Goal: Entertainment & Leisure: Consume media (video, audio)

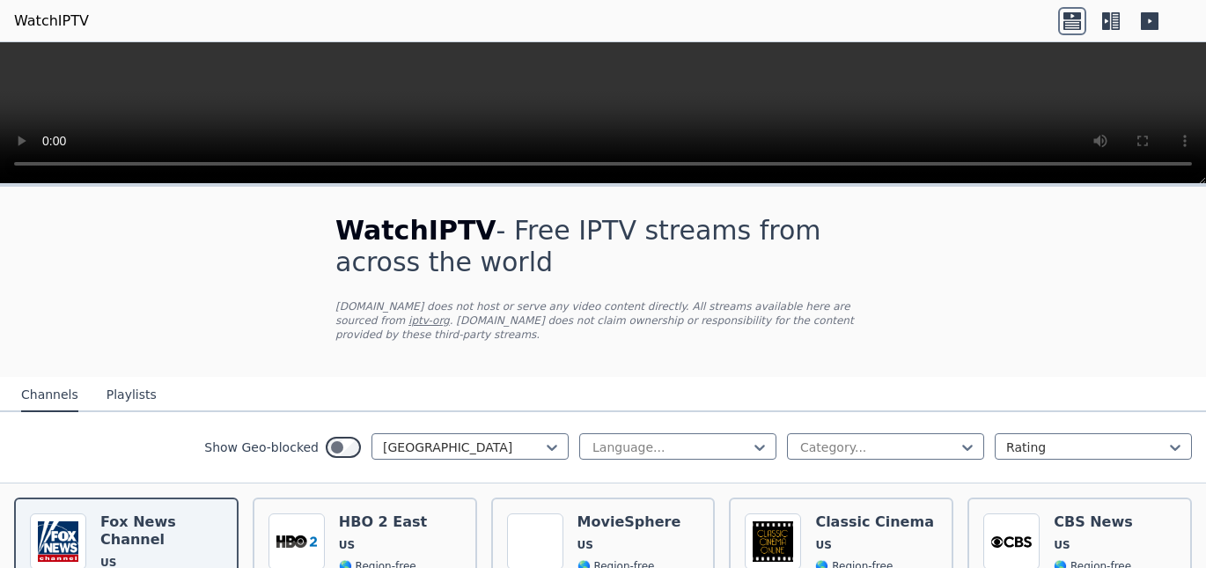
click at [1113, 21] on icon at bounding box center [1115, 21] width 9 height 18
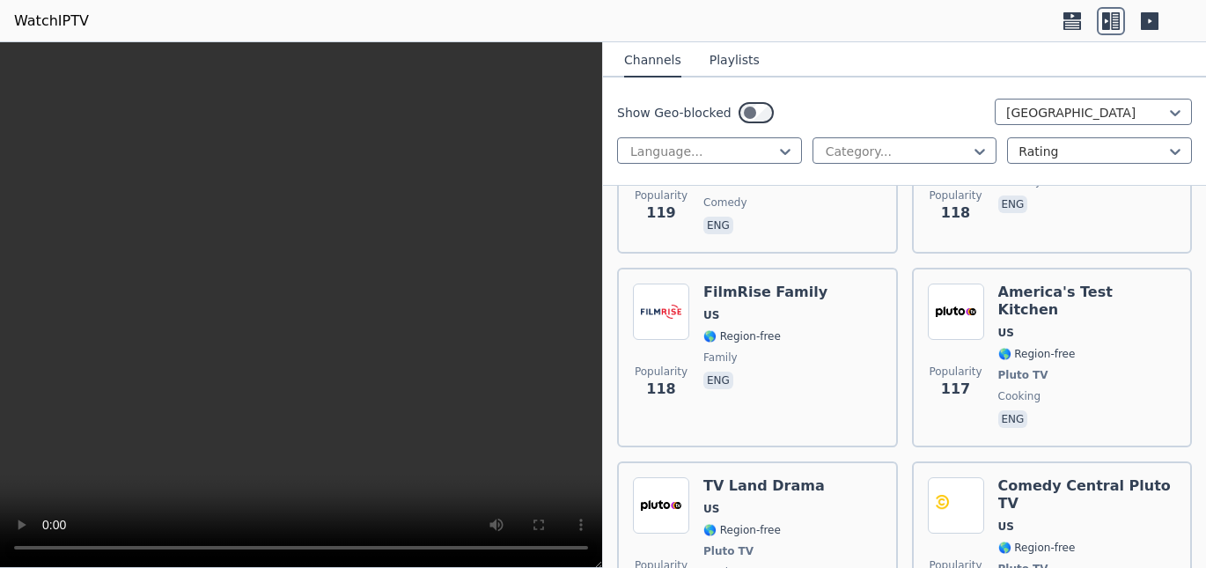
scroll to position [16928, 0]
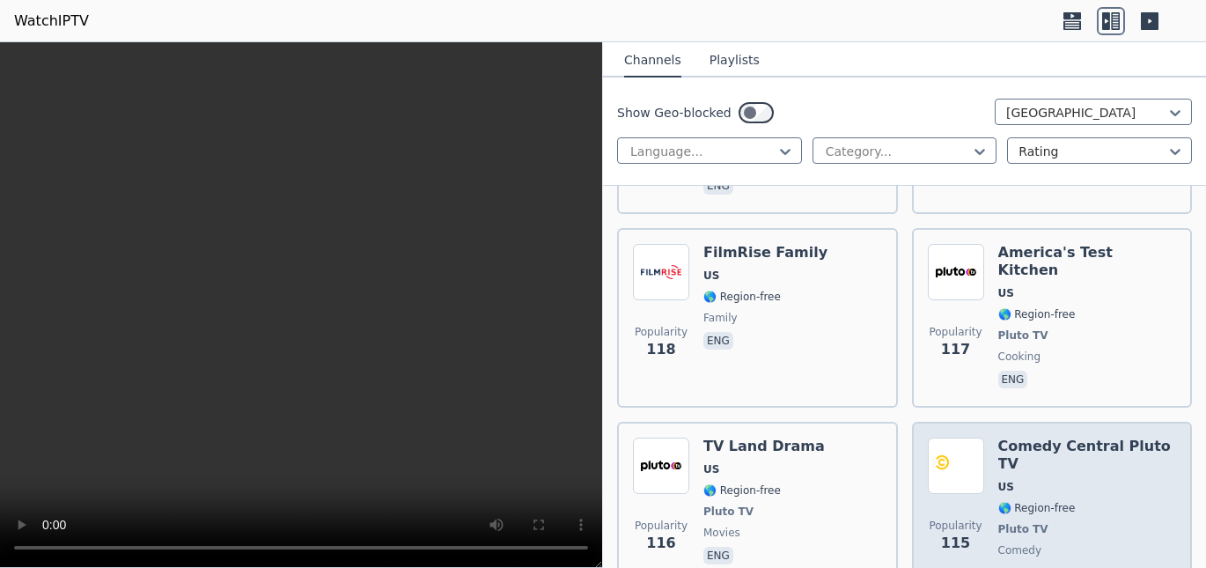
click at [1083, 438] on h6 "Comedy Central Pluto TV" at bounding box center [1087, 455] width 179 height 35
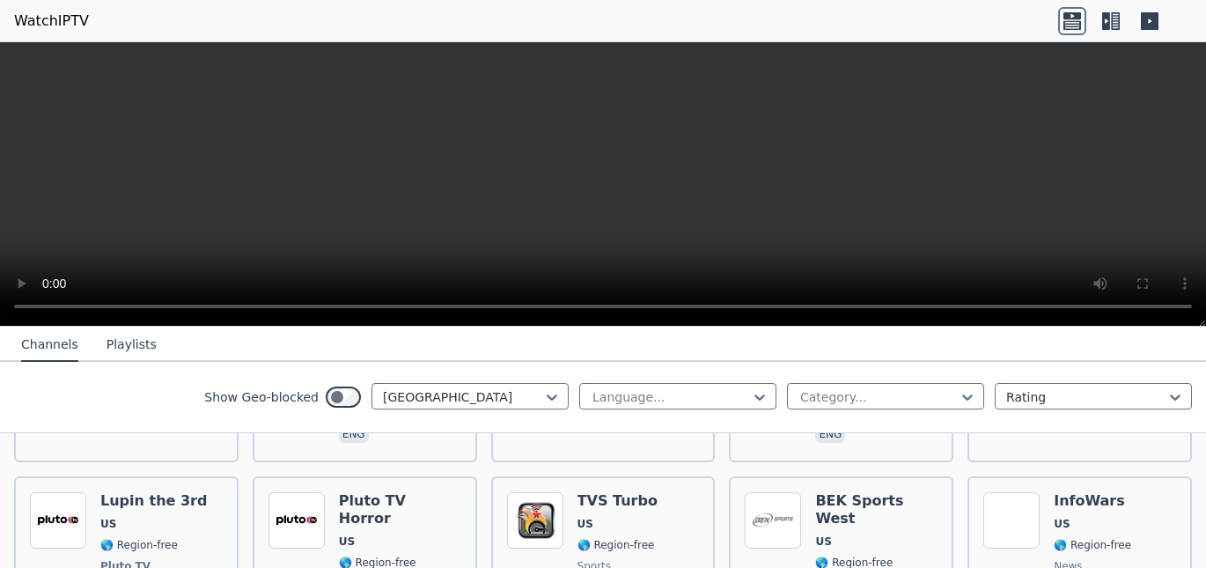
scroll to position [4225, 0]
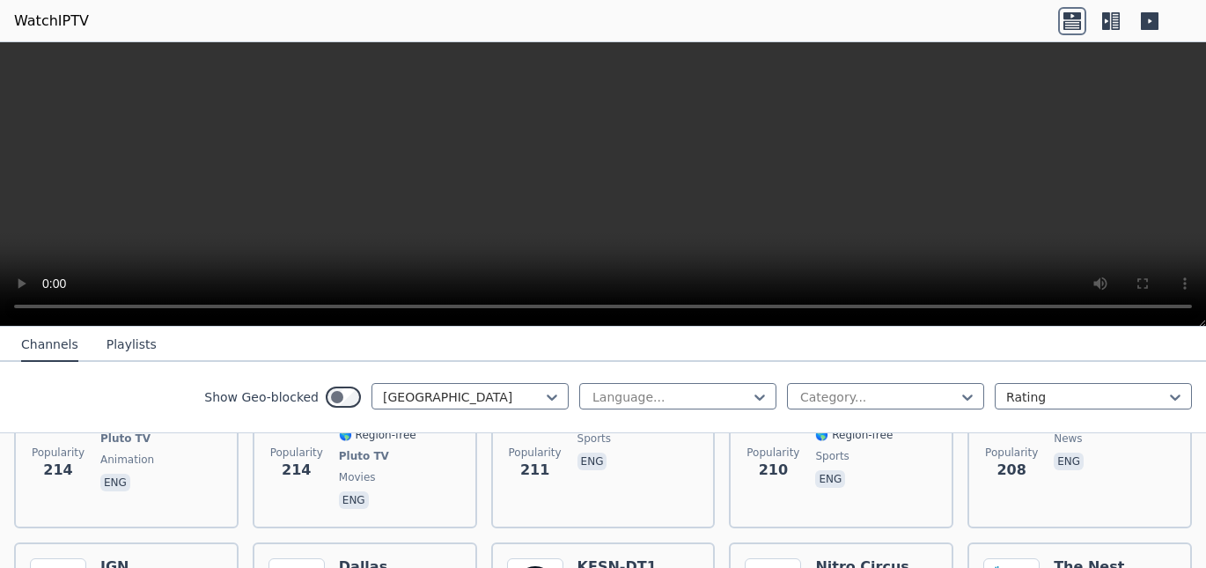
click at [1112, 15] on icon at bounding box center [1115, 21] width 9 height 18
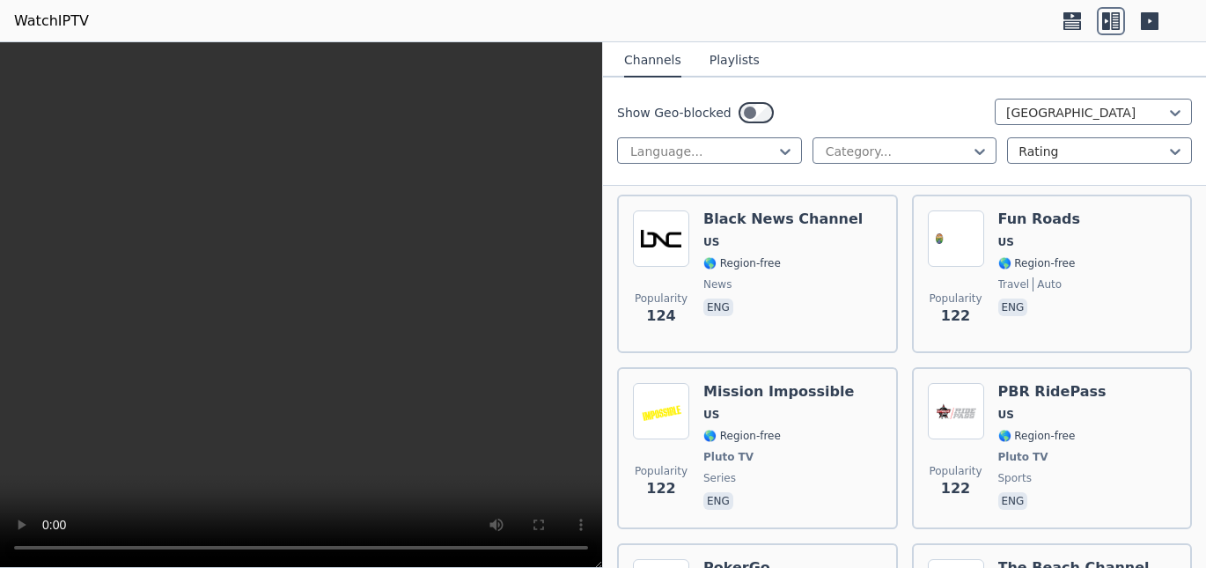
scroll to position [16634, 0]
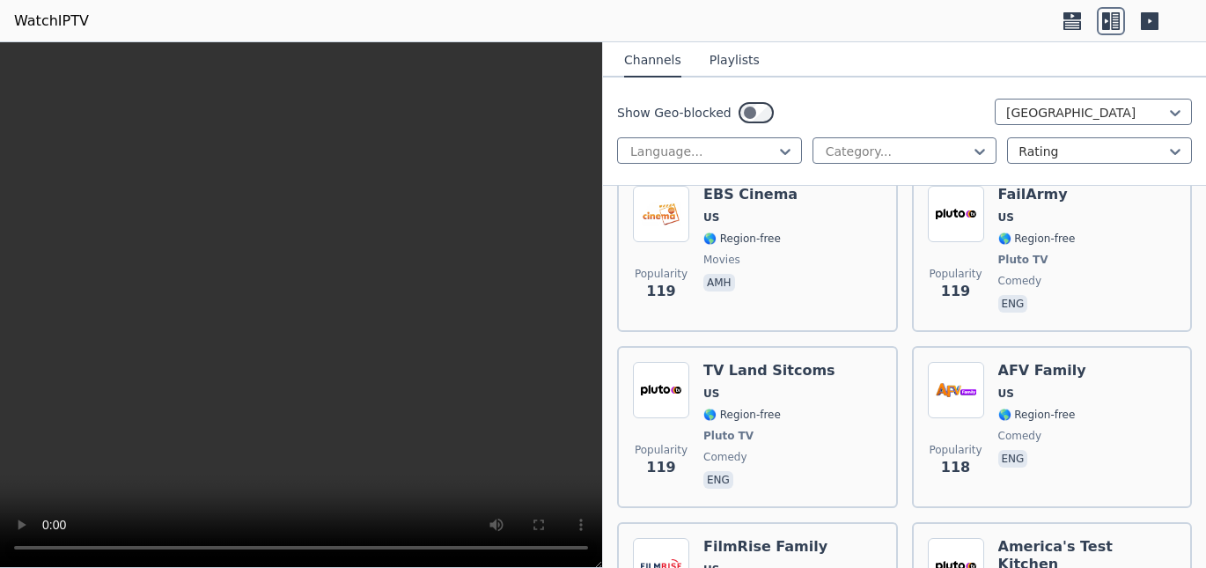
click at [744, 13] on header "WatchIPTV" at bounding box center [603, 21] width 1206 height 42
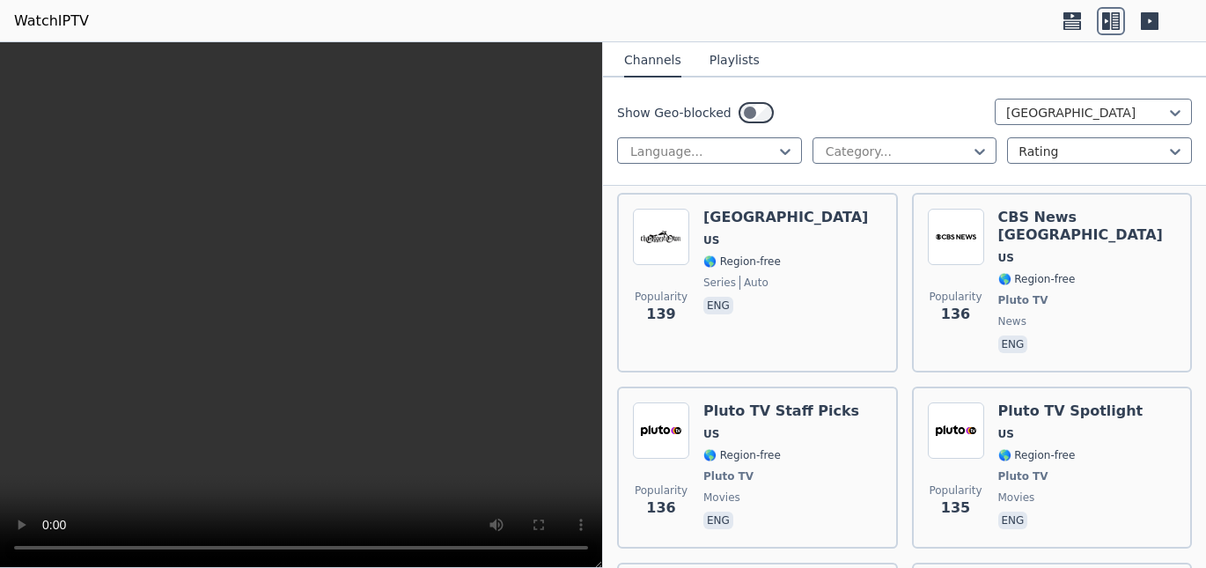
scroll to position [13997, 0]
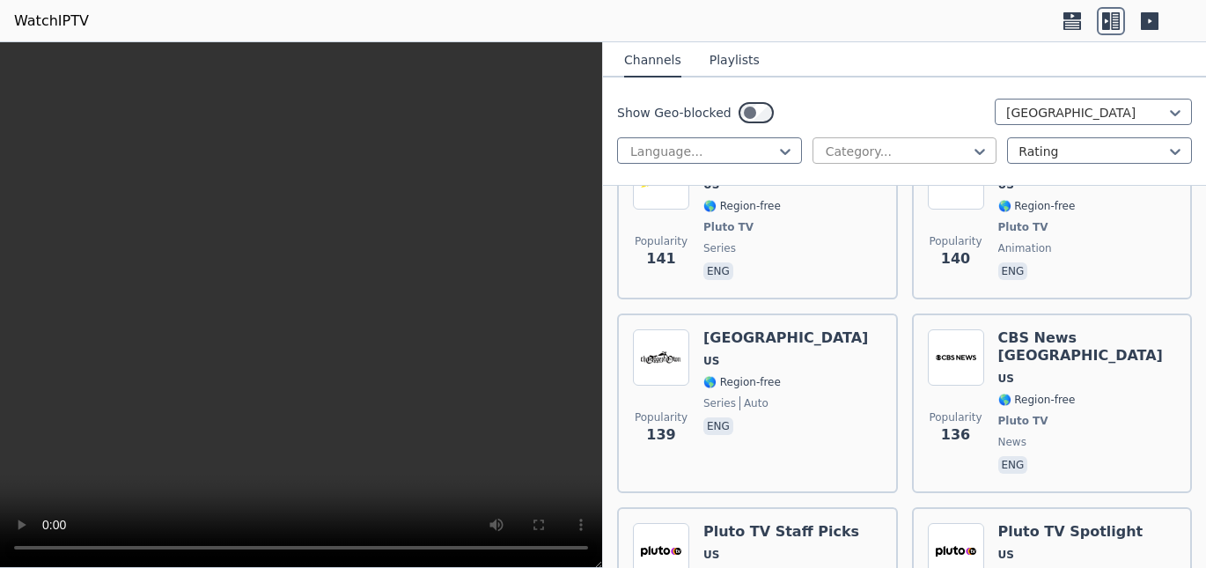
click at [943, 157] on div at bounding box center [898, 152] width 148 height 18
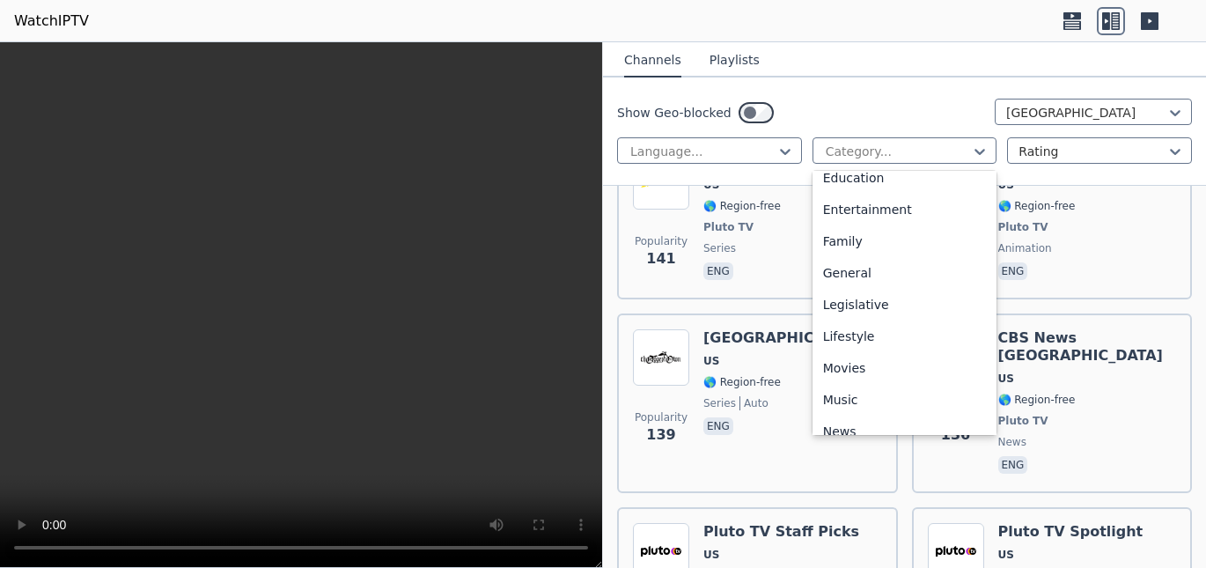
scroll to position [360, 0]
click at [893, 305] on div "Movies" at bounding box center [905, 306] width 185 height 32
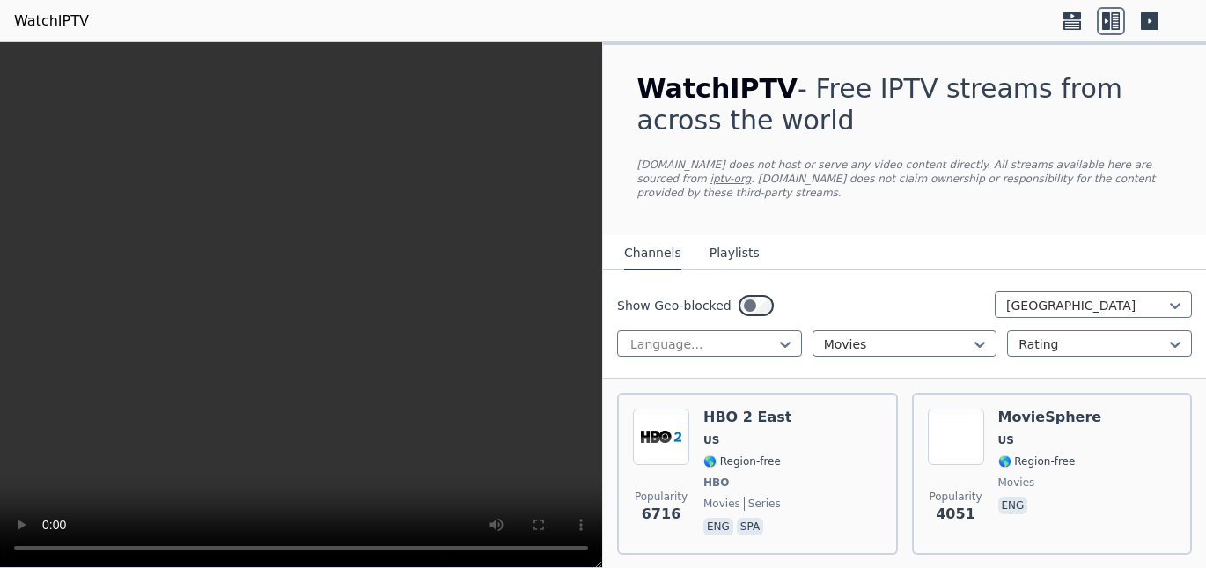
scroll to position [47, 0]
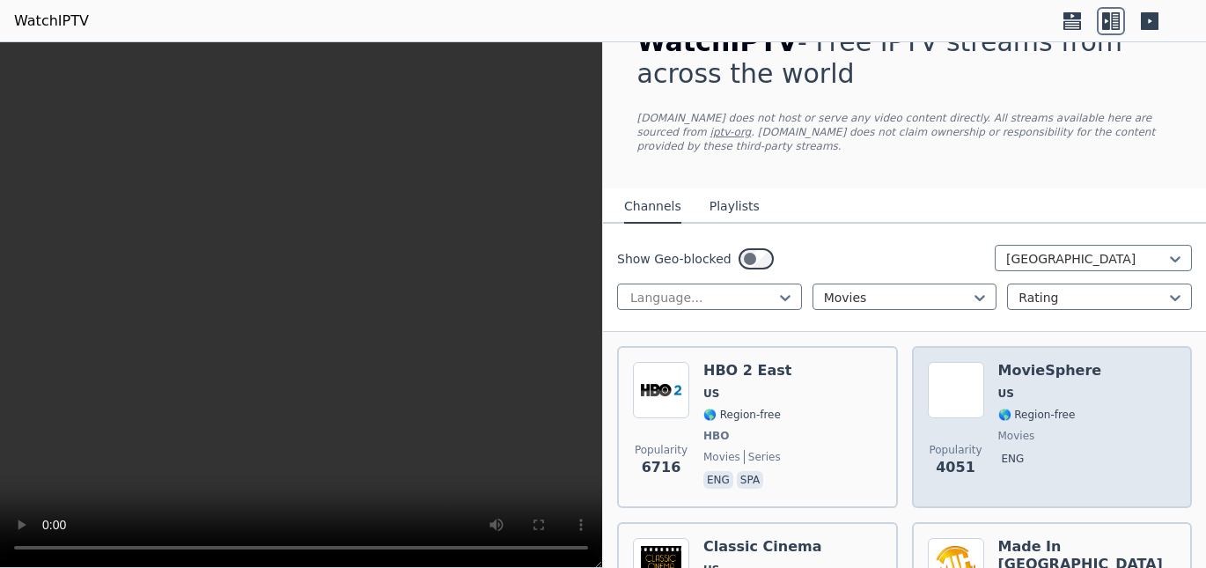
click at [1062, 386] on span "US" at bounding box center [1050, 393] width 104 height 14
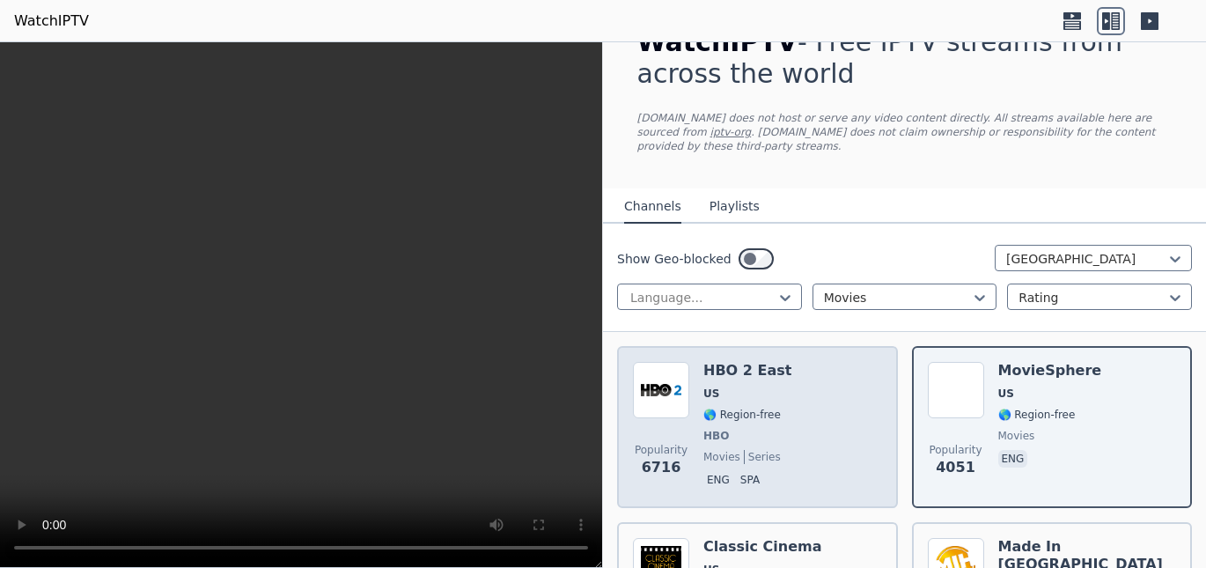
click at [762, 386] on span "US" at bounding box center [747, 393] width 88 height 14
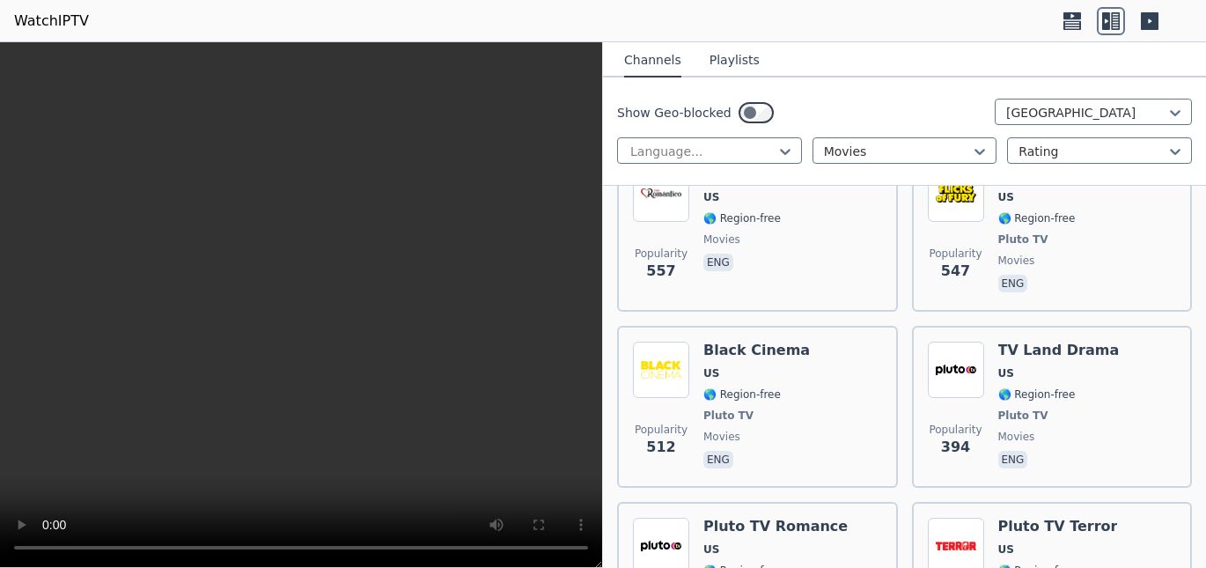
scroll to position [1380, 0]
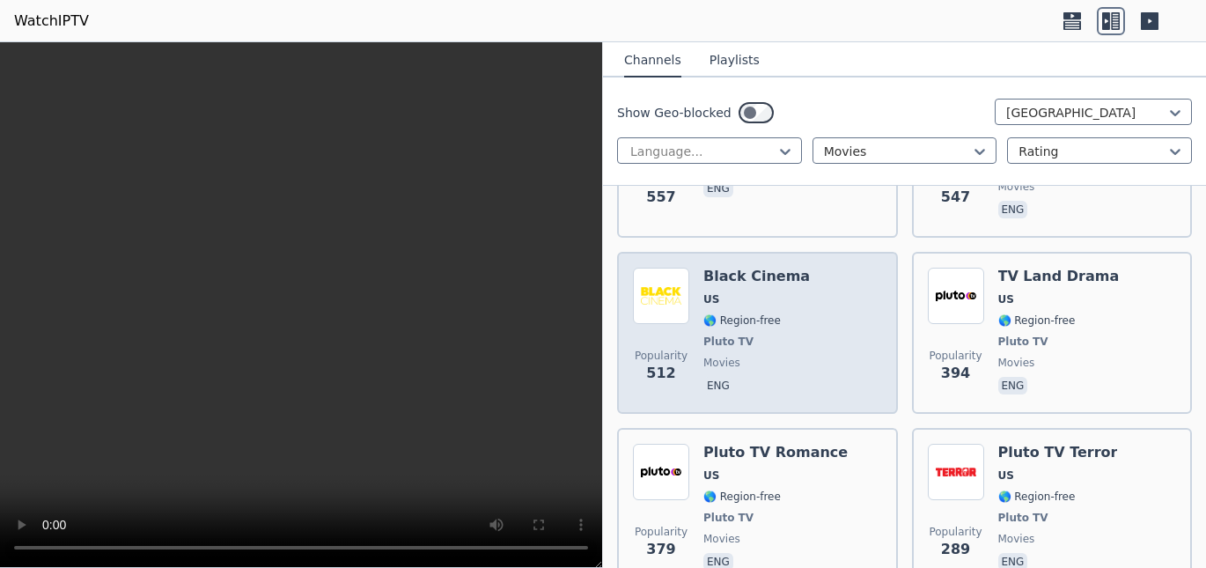
click at [796, 354] on div "Popularity 512 Black Cinema US 🌎 Region-free Pluto TV movies eng" at bounding box center [757, 333] width 249 height 130
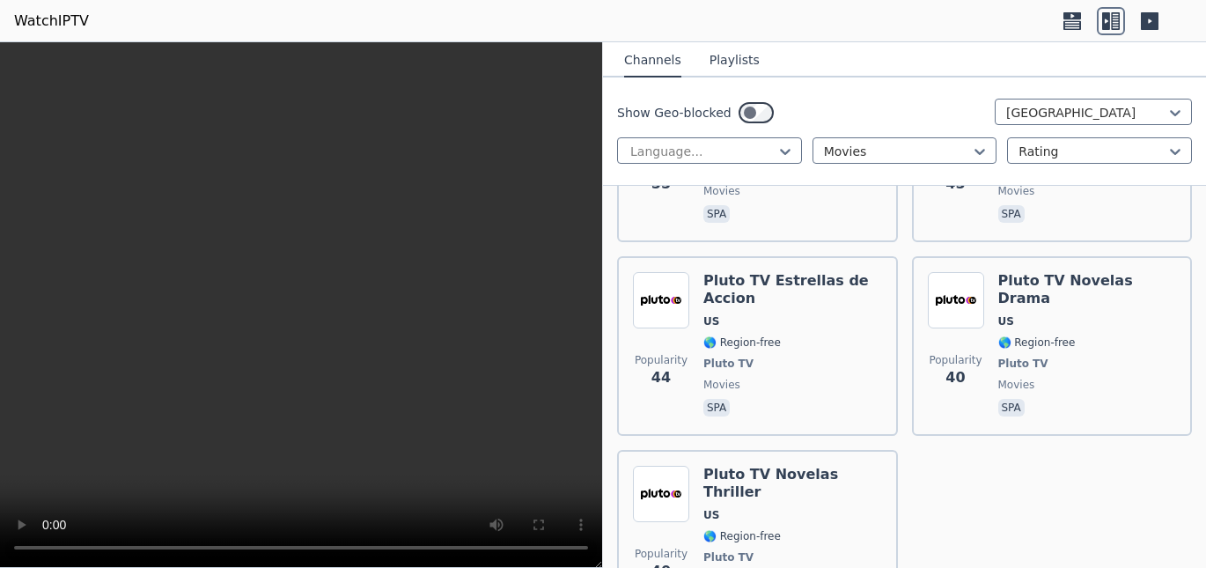
scroll to position [4671, 0]
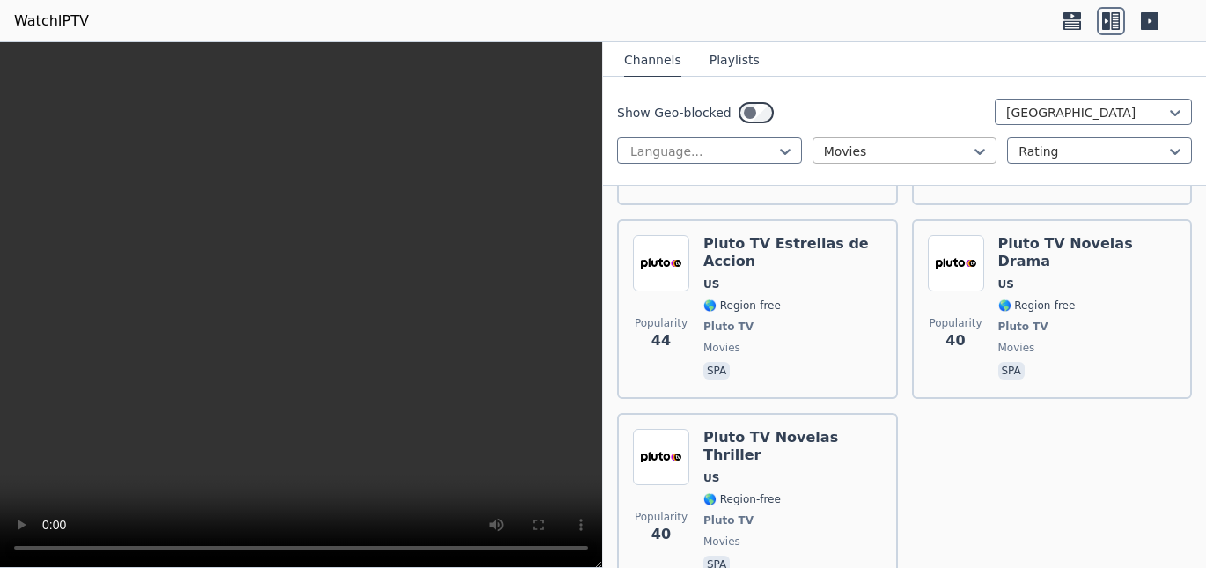
click at [947, 151] on div at bounding box center [898, 152] width 148 height 18
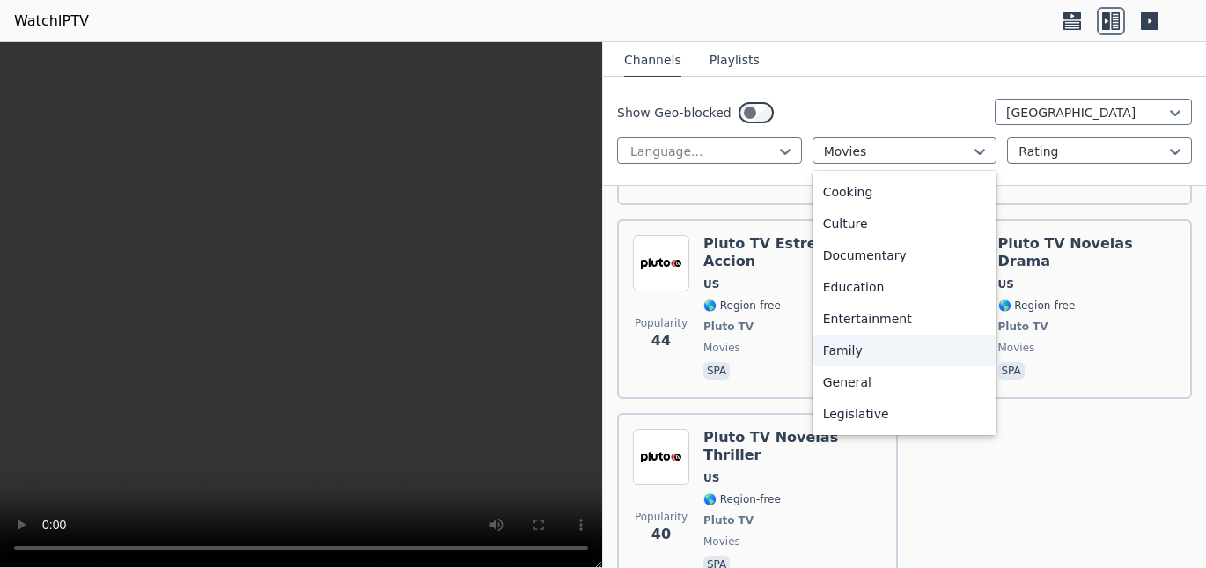
scroll to position [0, 0]
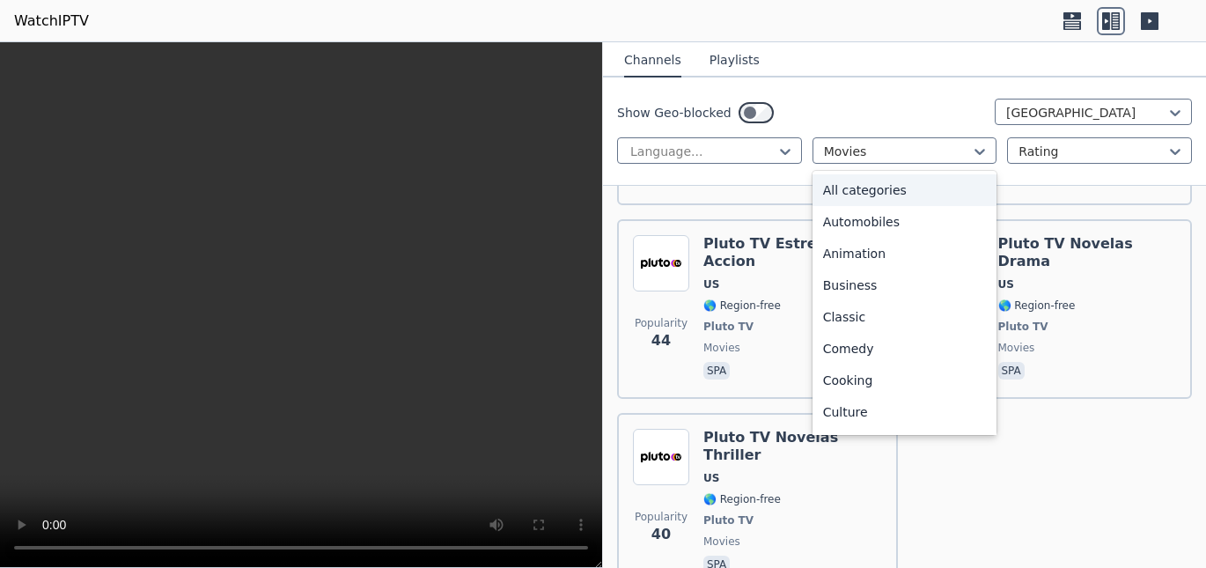
click at [894, 198] on div "All categories" at bounding box center [905, 190] width 185 height 32
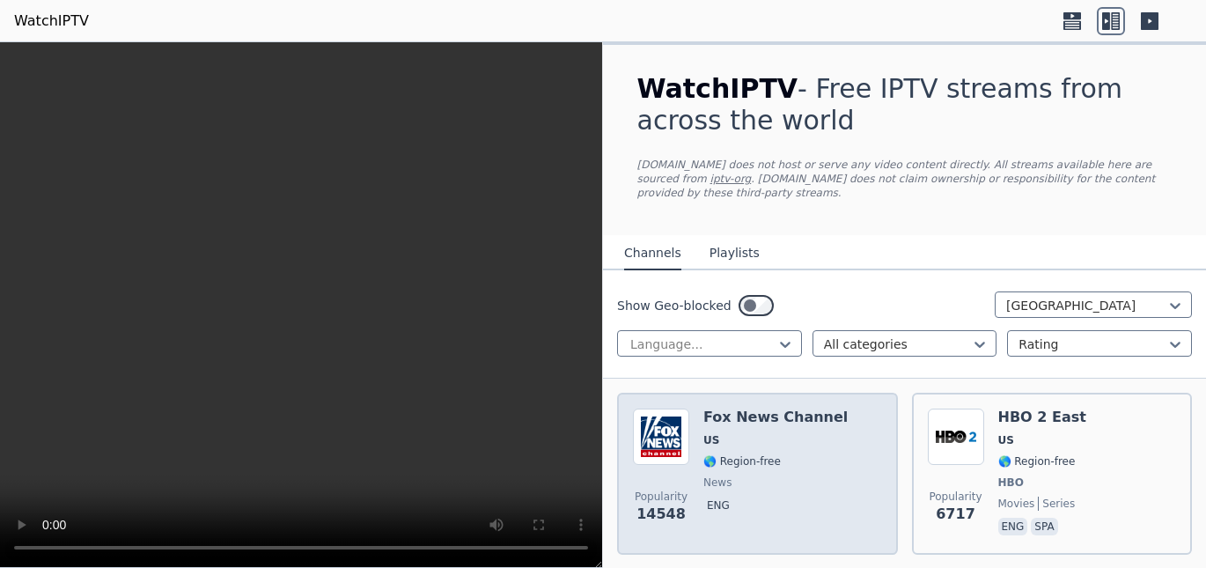
click at [836, 433] on div "Popularity 14548 Fox News Channel US 🌎 Region-free news eng" at bounding box center [757, 474] width 249 height 130
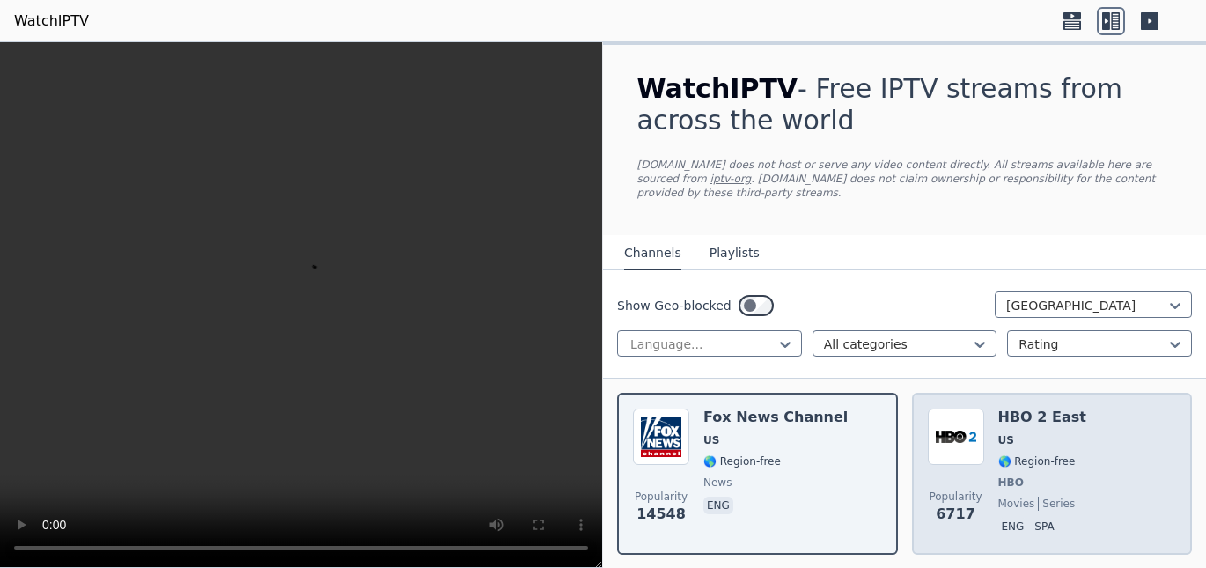
click at [1024, 434] on div "HBO 2 East US 🌎 Region-free HBO movies series eng spa" at bounding box center [1042, 474] width 88 height 130
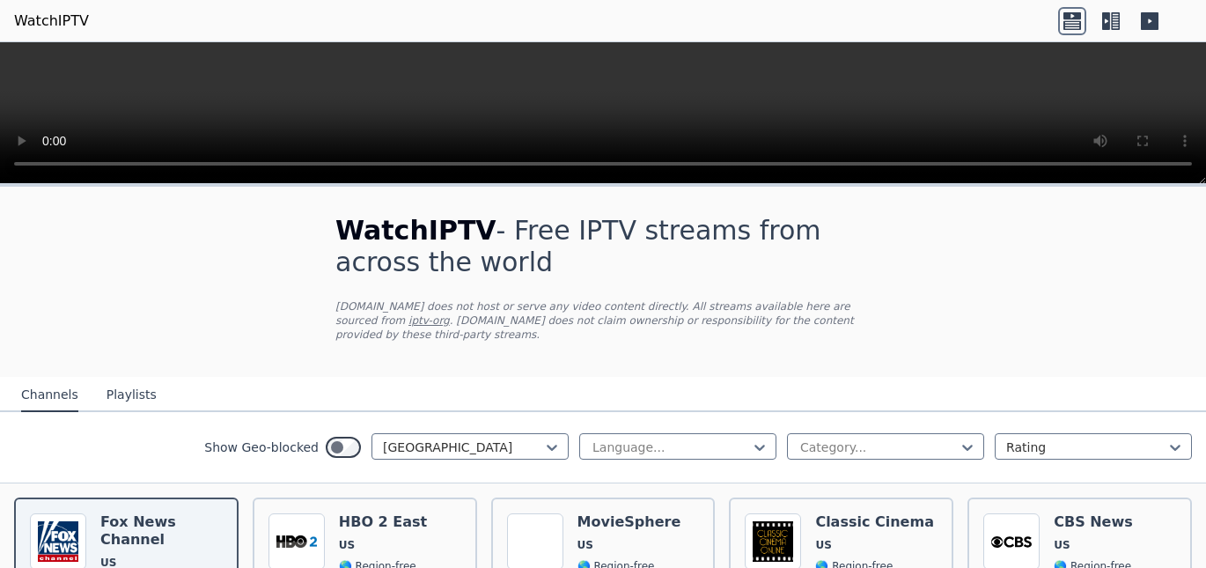
click at [1116, 31] on icon at bounding box center [1111, 21] width 28 height 28
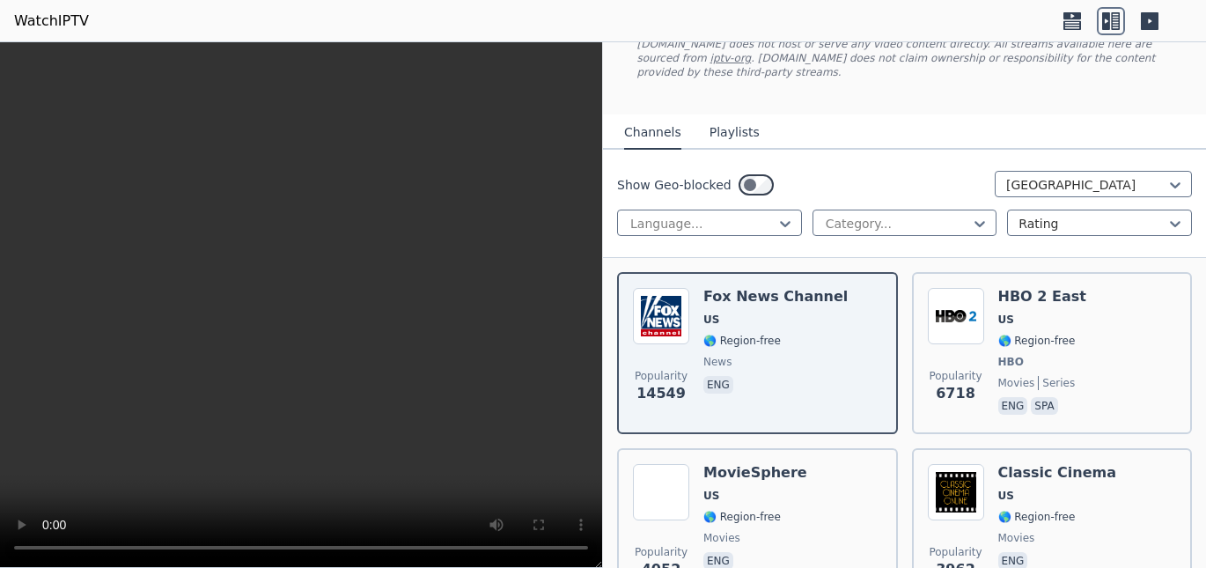
scroll to position [161, 0]
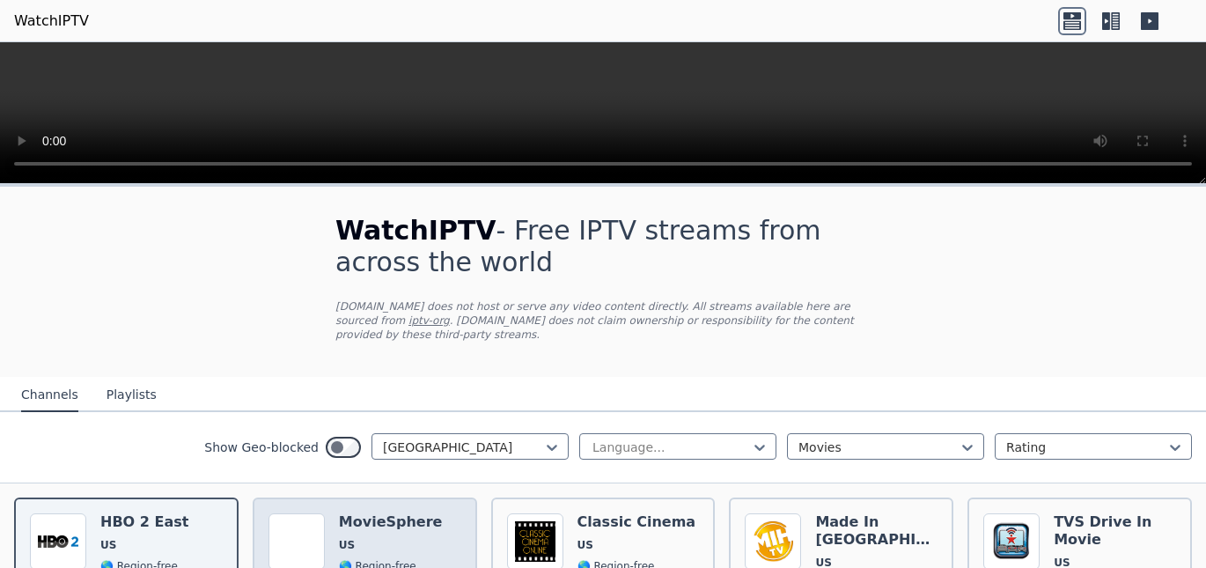
click at [384, 538] on span "US" at bounding box center [391, 545] width 104 height 14
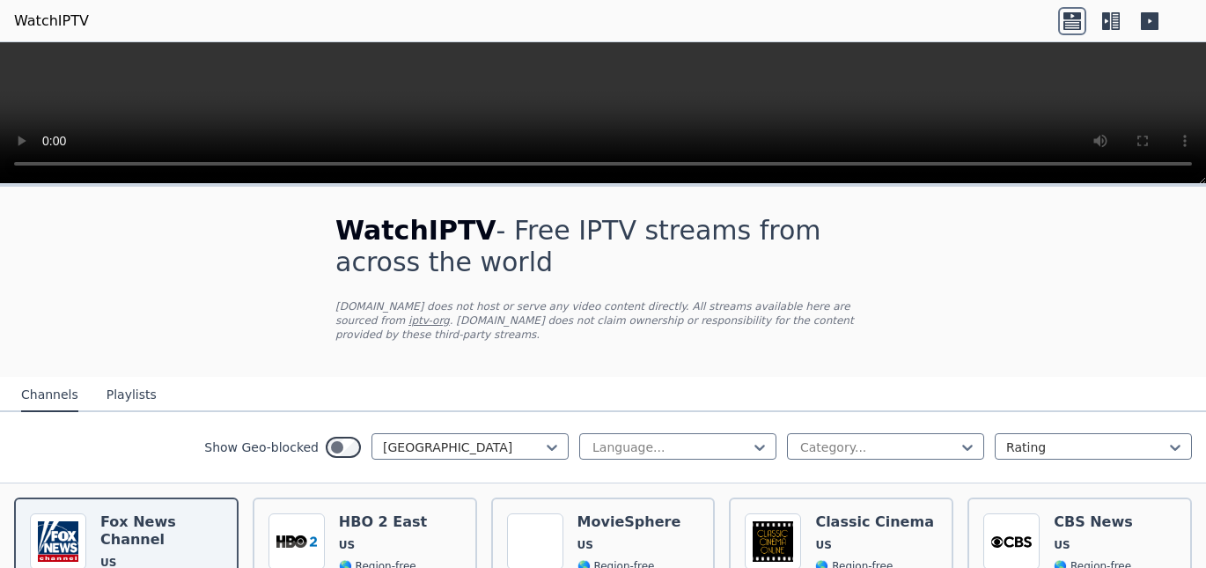
click at [42, 19] on link "WatchIPTV" at bounding box center [51, 21] width 75 height 21
click at [473, 438] on div at bounding box center [463, 447] width 160 height 18
click at [1114, 25] on icon at bounding box center [1111, 21] width 28 height 28
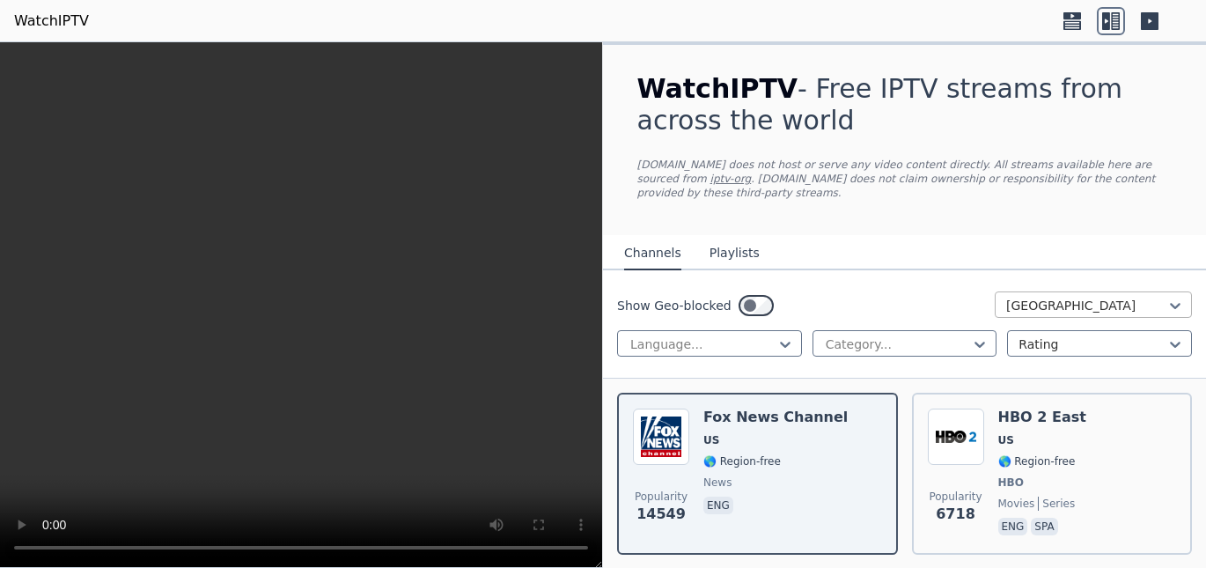
click at [1027, 297] on div at bounding box center [1086, 306] width 160 height 18
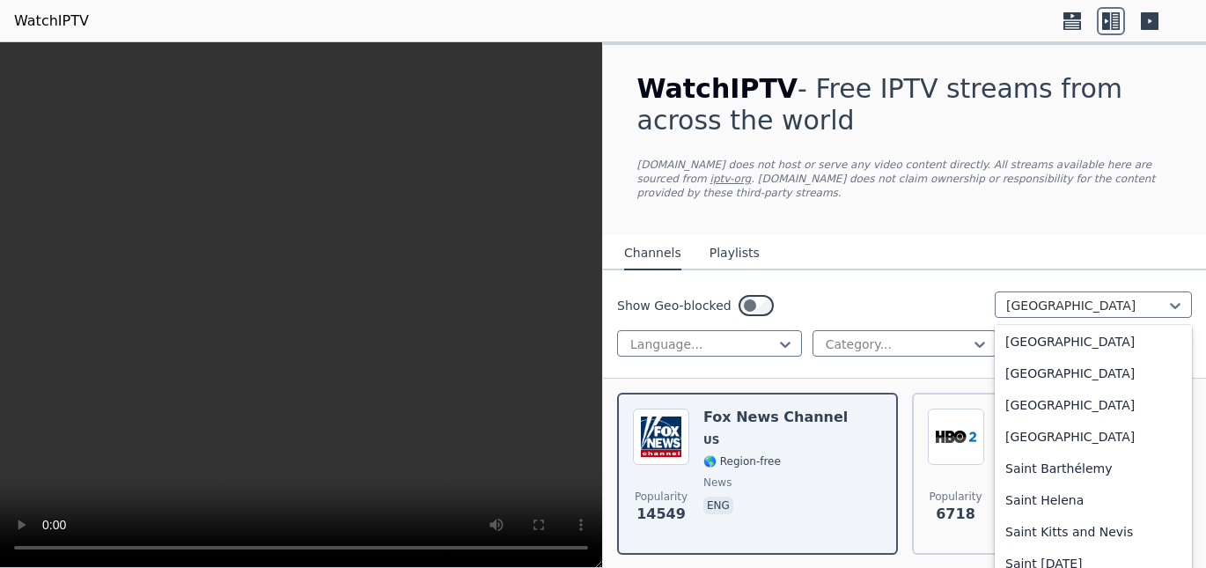
scroll to position [4647, 0]
click at [1072, 432] on div "Portugal" at bounding box center [1093, 438] width 197 height 32
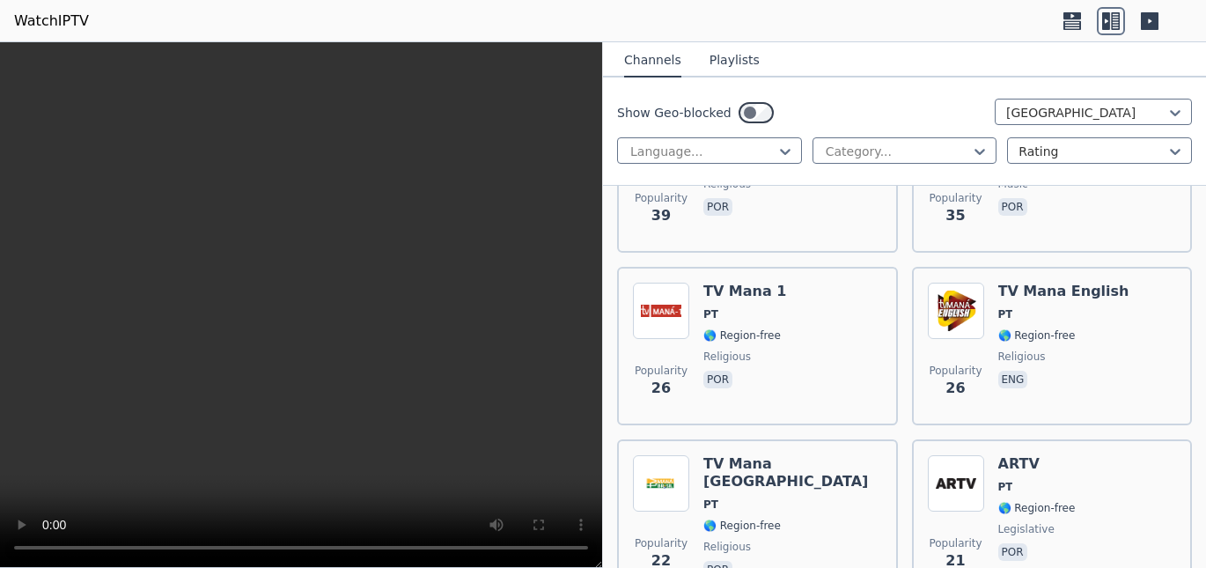
scroll to position [1512, 0]
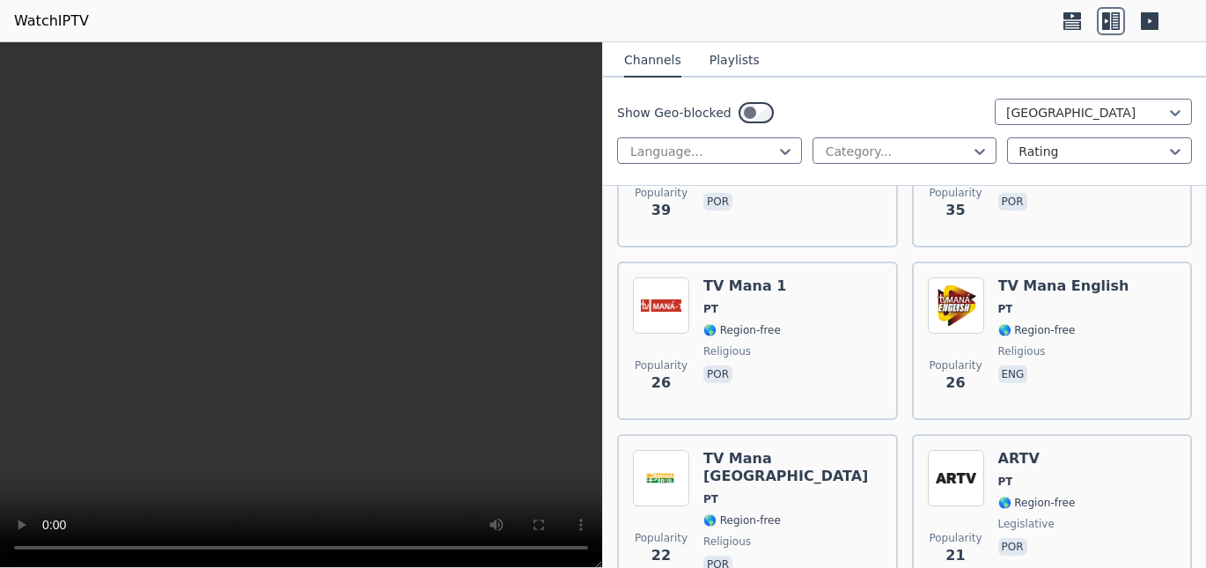
click at [1061, 125] on div "Show Geo-blocked option Portugal, selected. Select is focused ,type to refine l…" at bounding box center [904, 113] width 575 height 28
click at [1062, 117] on div at bounding box center [1086, 113] width 160 height 18
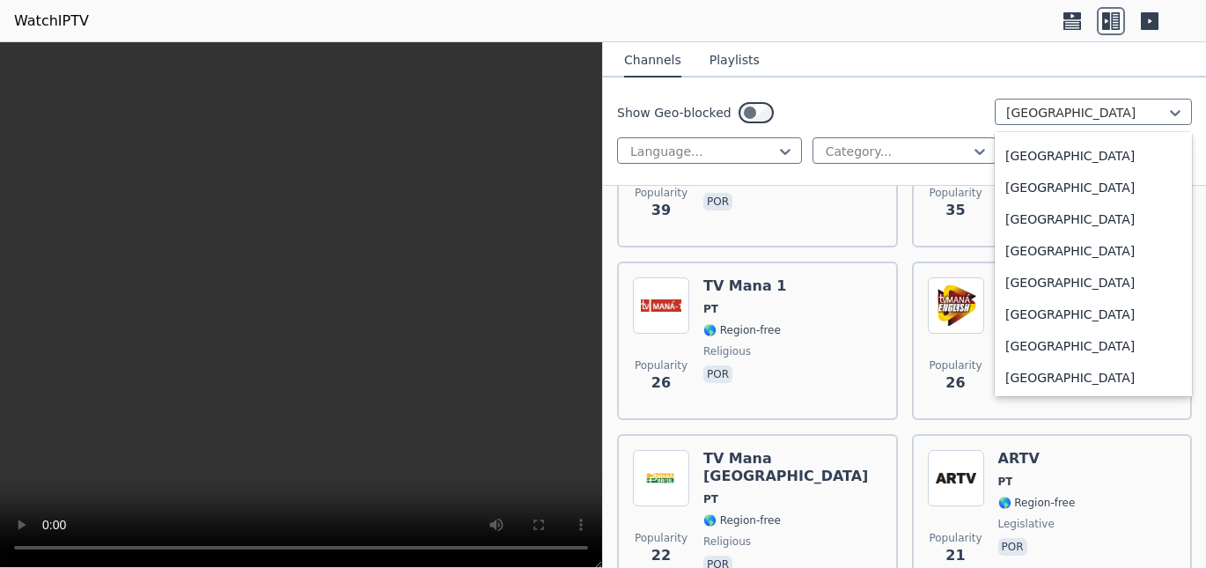
scroll to position [6136, 0]
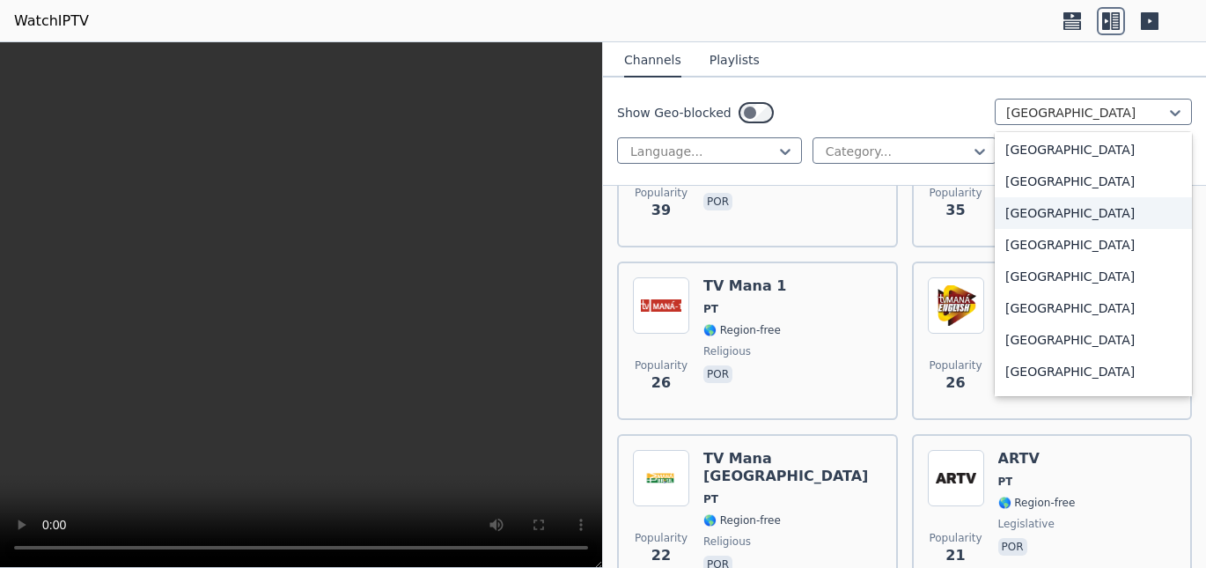
click at [1066, 217] on div "United Kingdom" at bounding box center [1093, 213] width 197 height 32
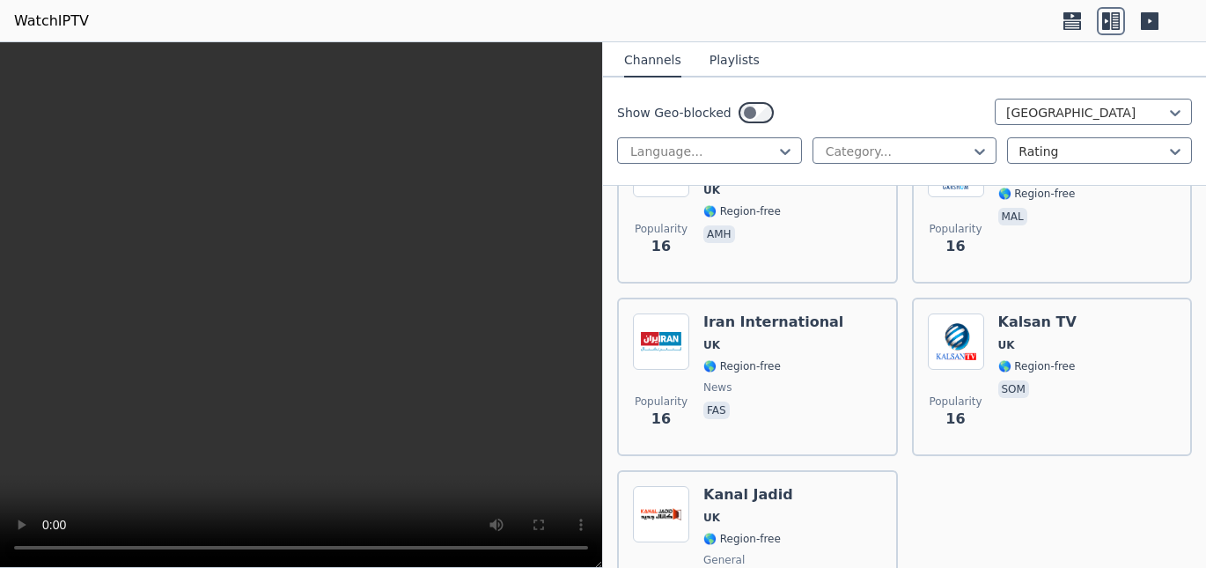
scroll to position [6259, 0]
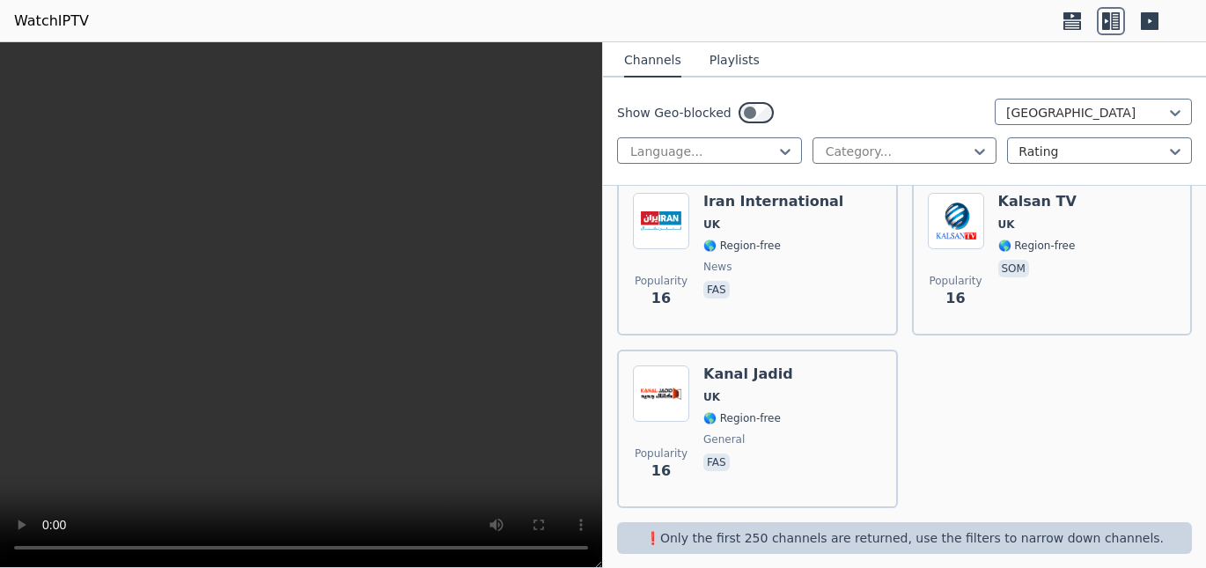
click at [1107, 125] on div "Show Geo-blocked United Kingdom" at bounding box center [904, 113] width 575 height 28
click at [1107, 117] on div at bounding box center [1086, 113] width 160 height 18
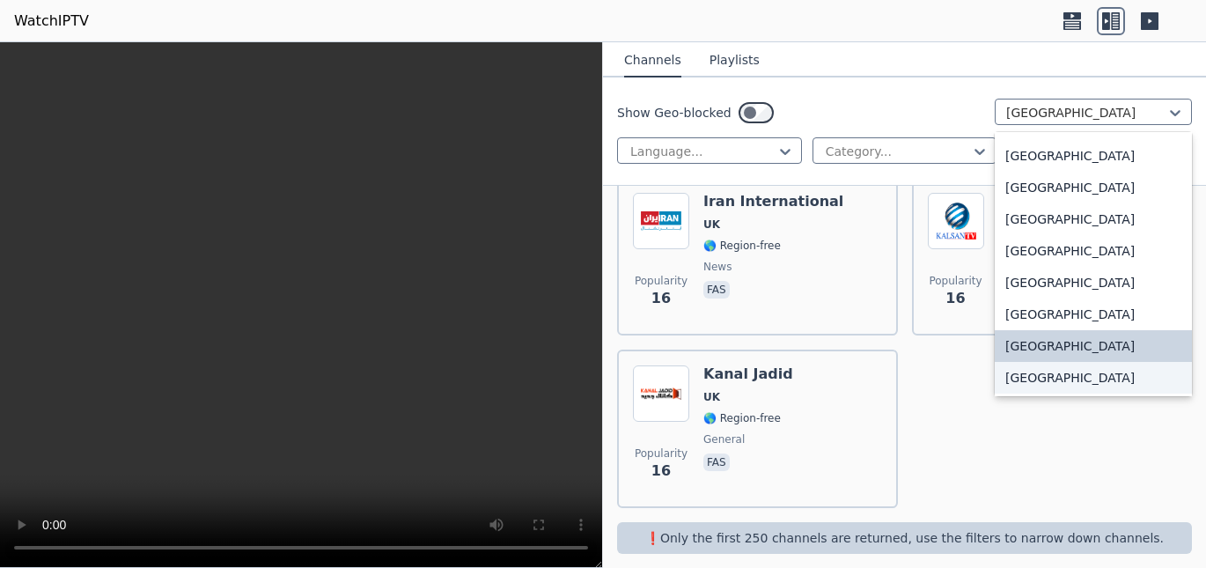
scroll to position [6015, 0]
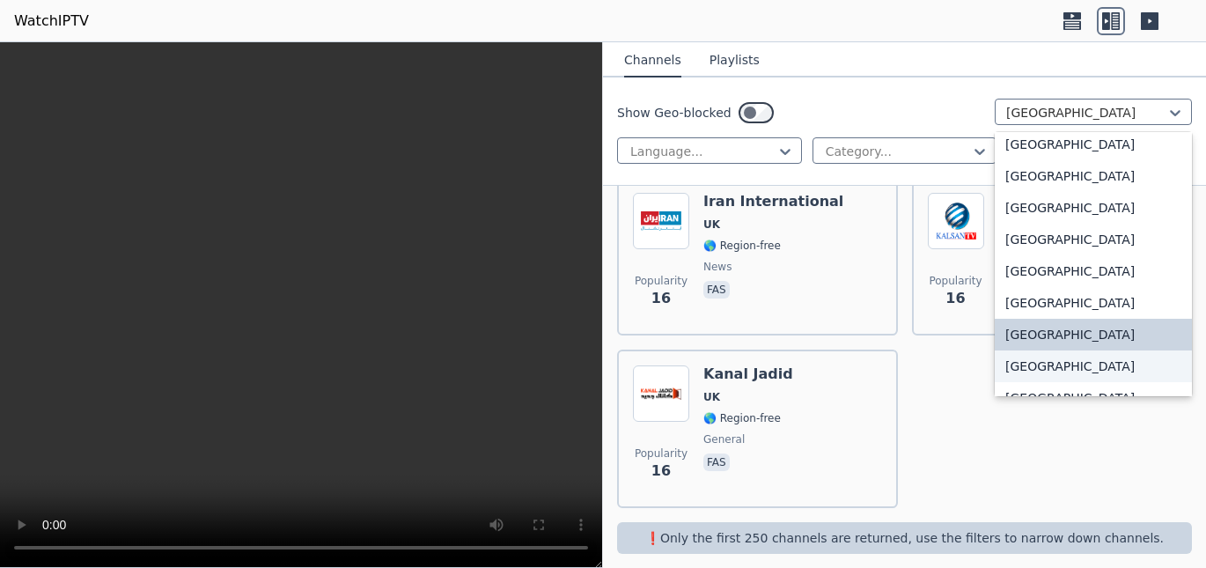
click at [1099, 372] on div "[GEOGRAPHIC_DATA]" at bounding box center [1093, 366] width 197 height 32
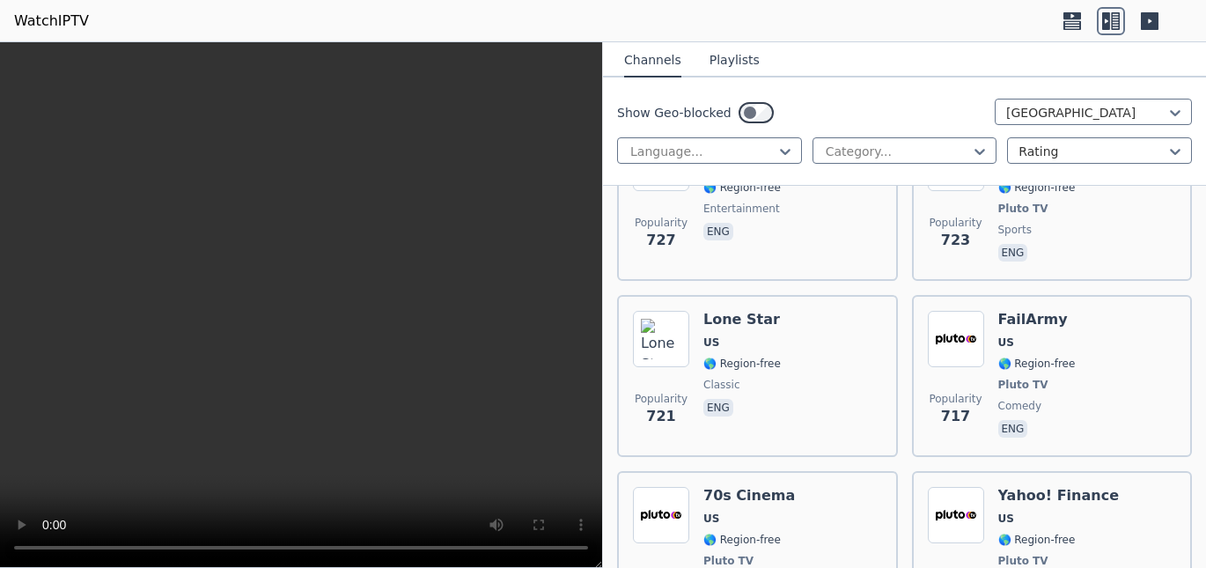
scroll to position [3015, 0]
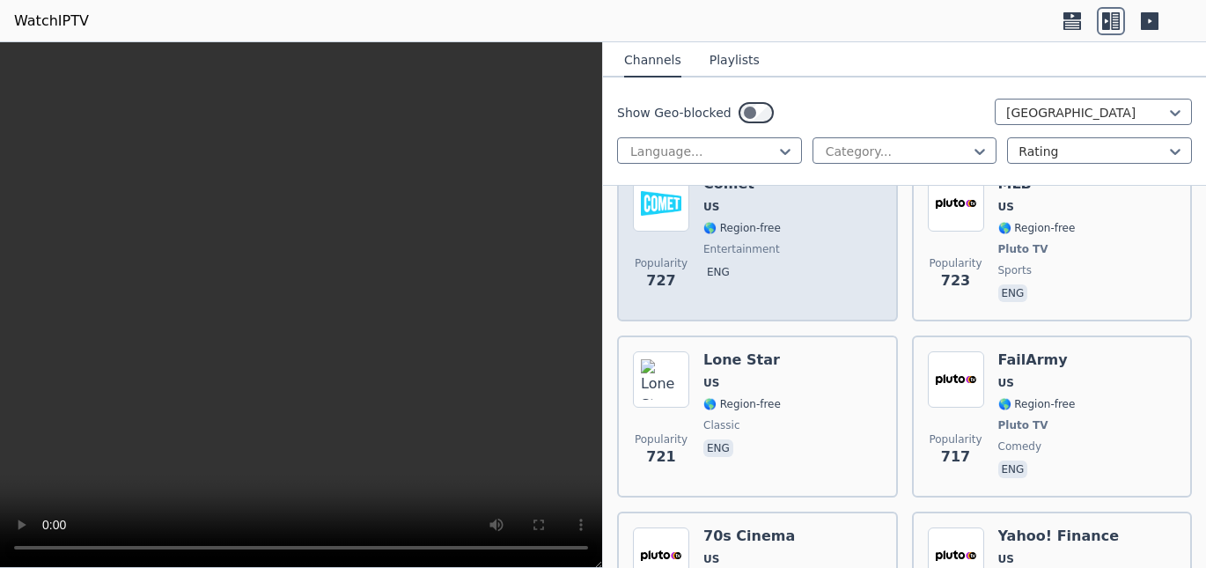
click at [776, 217] on div "Popularity 727 Comet US 🌎 Region-free entertainment eng" at bounding box center [757, 240] width 249 height 130
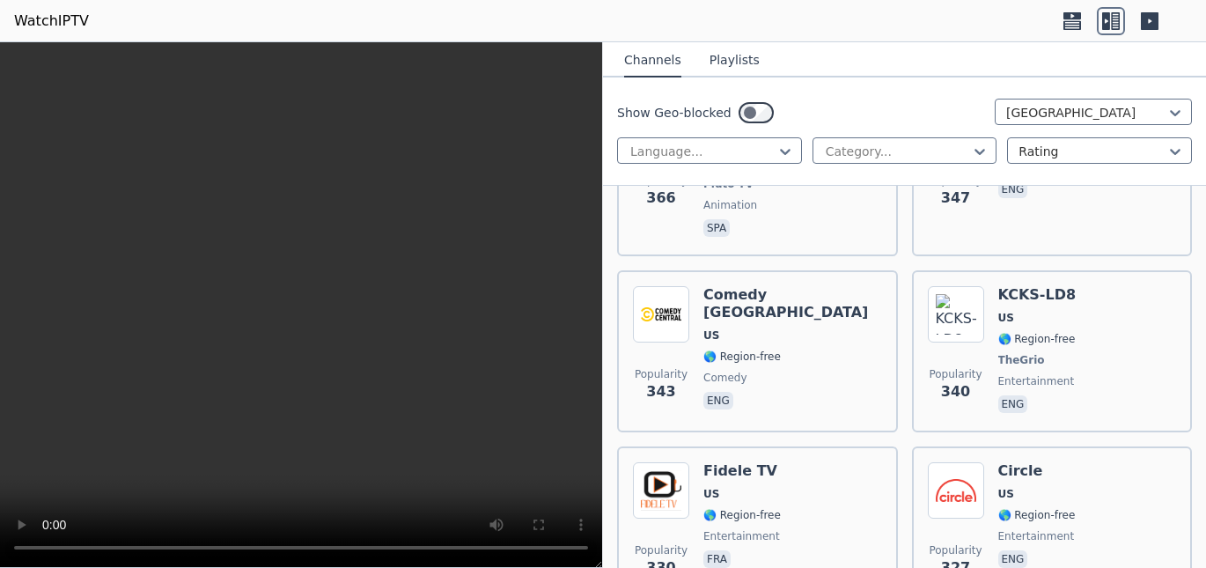
scroll to position [7157, 0]
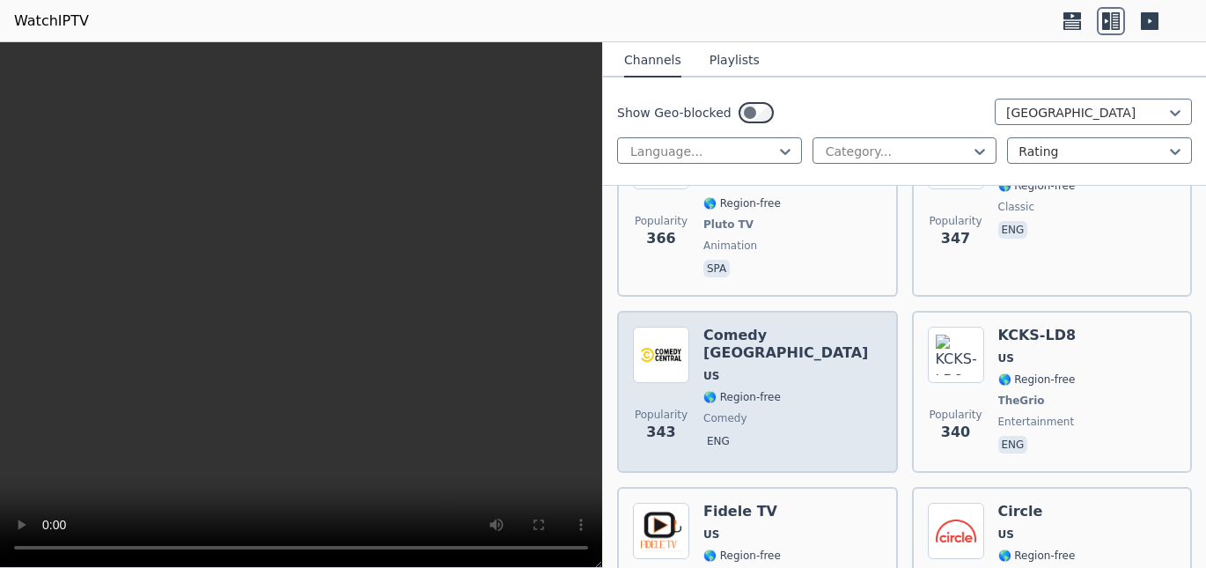
click at [787, 327] on div "Comedy Central East US 🌎 Region-free comedy eng" at bounding box center [792, 392] width 179 height 130
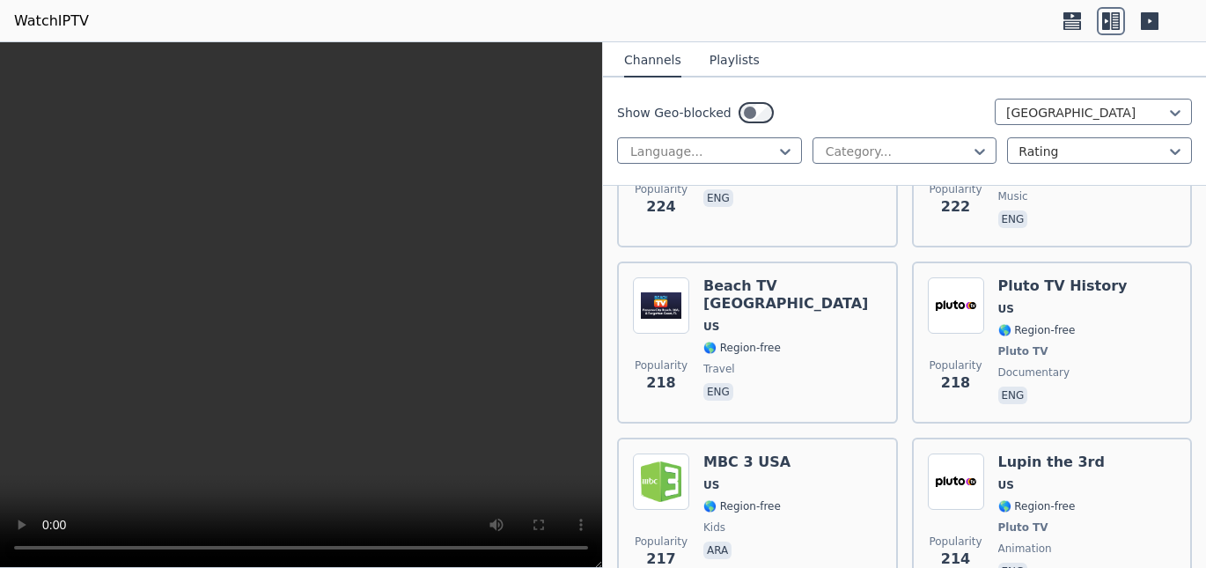
scroll to position [9288, 0]
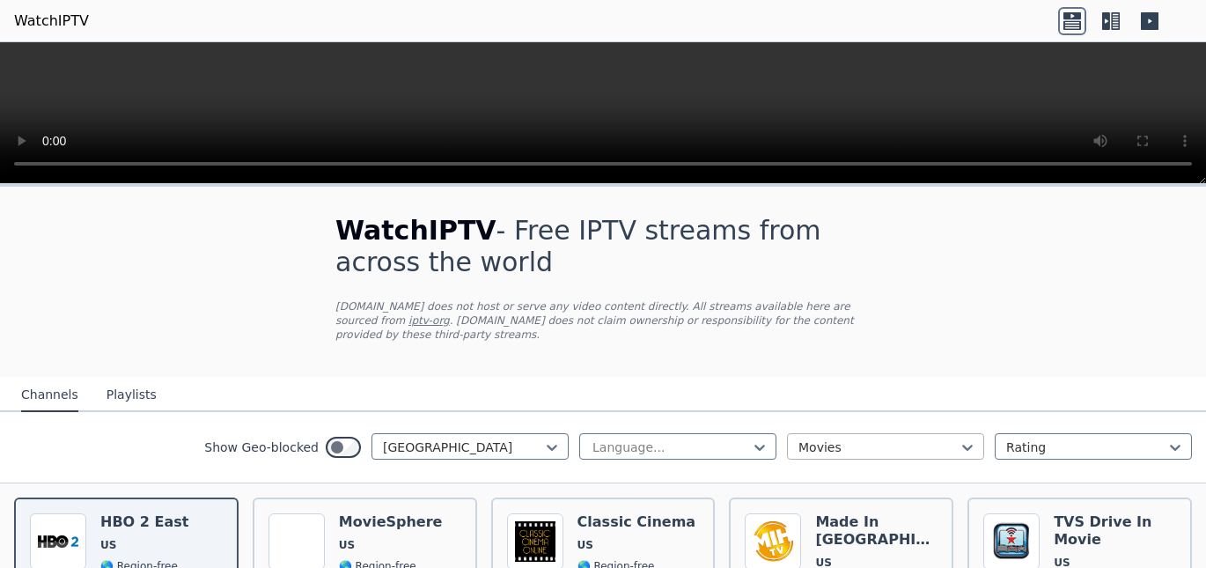
click at [892, 438] on div at bounding box center [879, 447] width 160 height 18
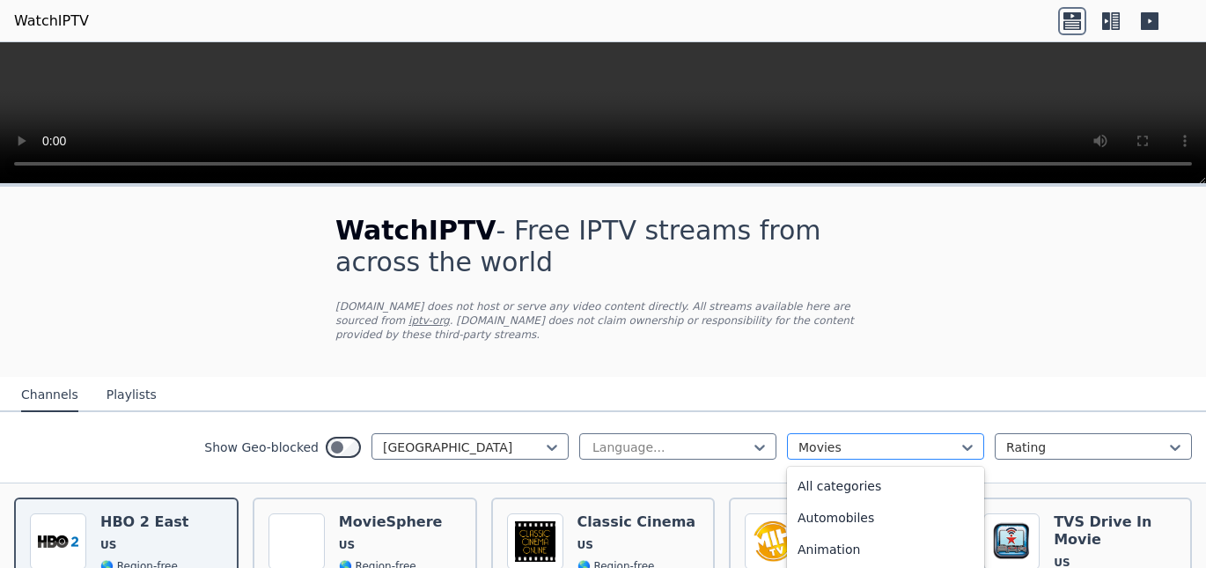
scroll to position [257, 0]
click at [1115, 19] on icon at bounding box center [1111, 21] width 28 height 28
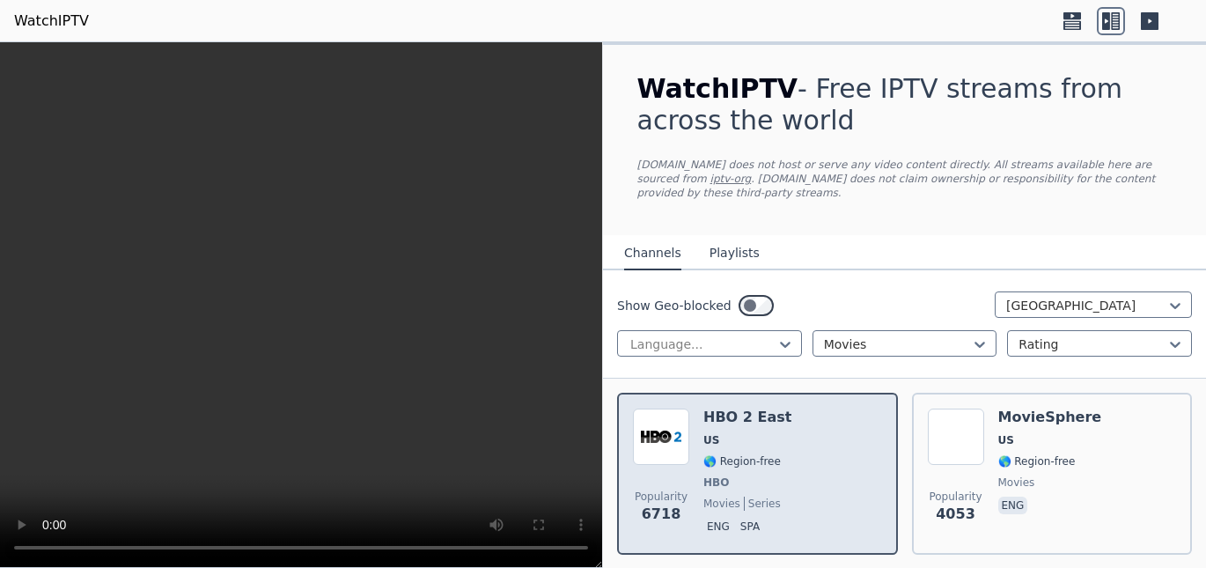
click at [841, 438] on div "Popularity 6718 HBO 2 East US 🌎 Region-free HBO movies series eng spa" at bounding box center [757, 474] width 249 height 130
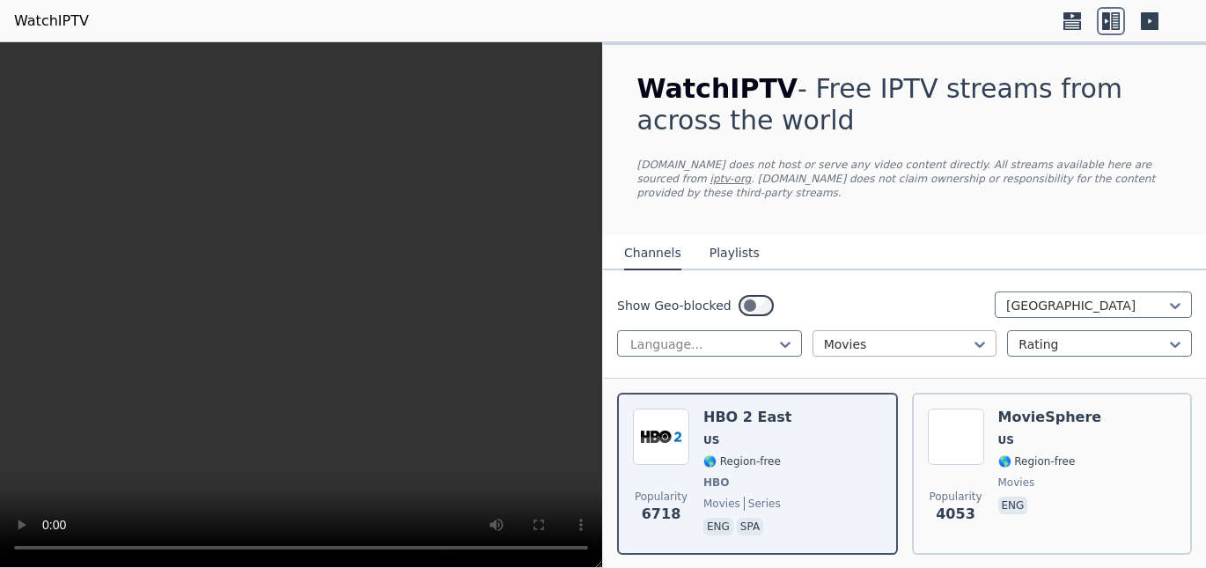
click at [909, 338] on div at bounding box center [898, 344] width 148 height 18
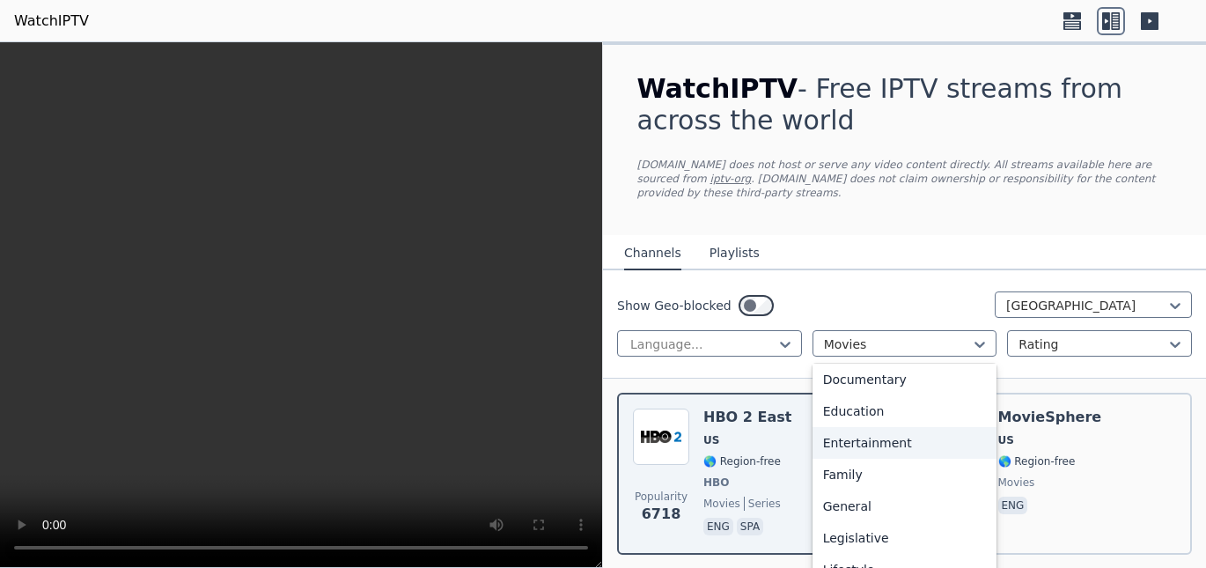
scroll to position [274, 0]
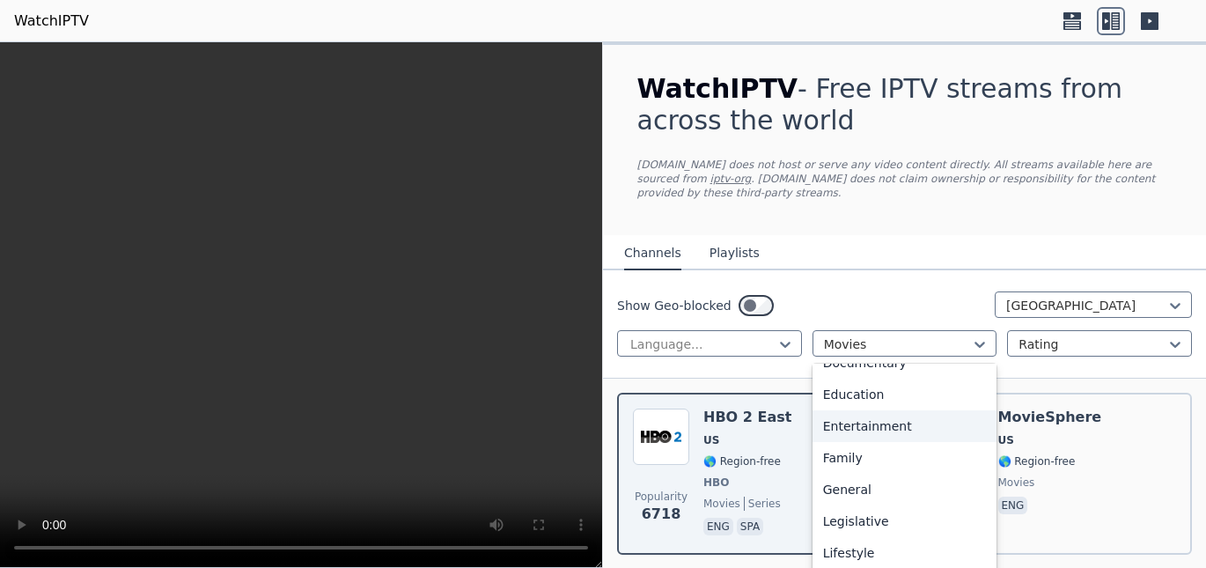
click at [923, 419] on div "Entertainment" at bounding box center [905, 426] width 185 height 32
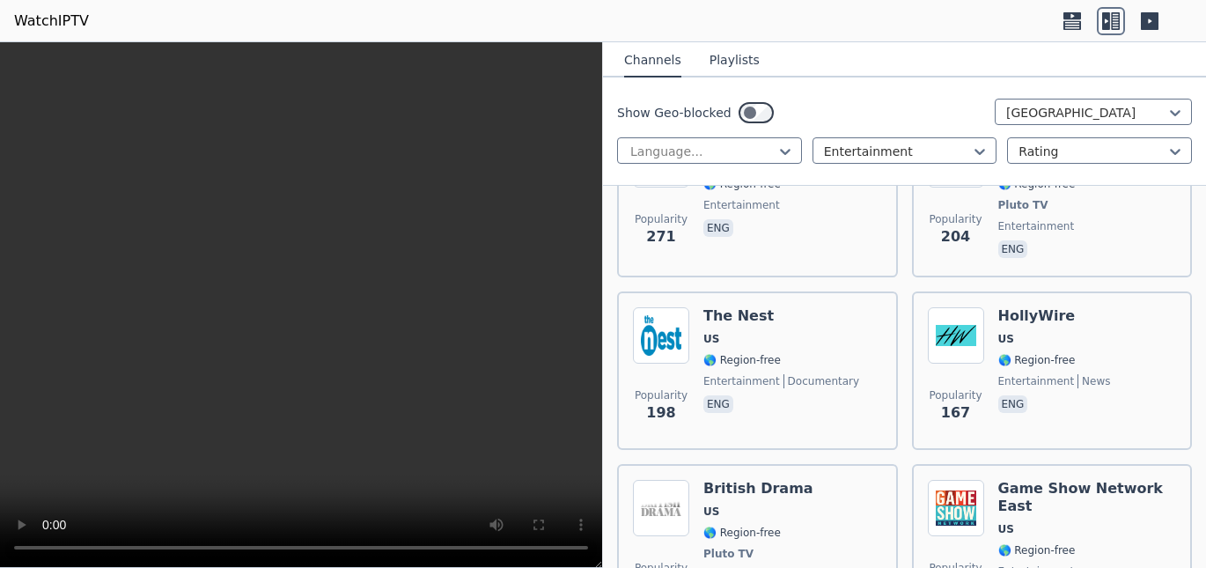
scroll to position [1210, 0]
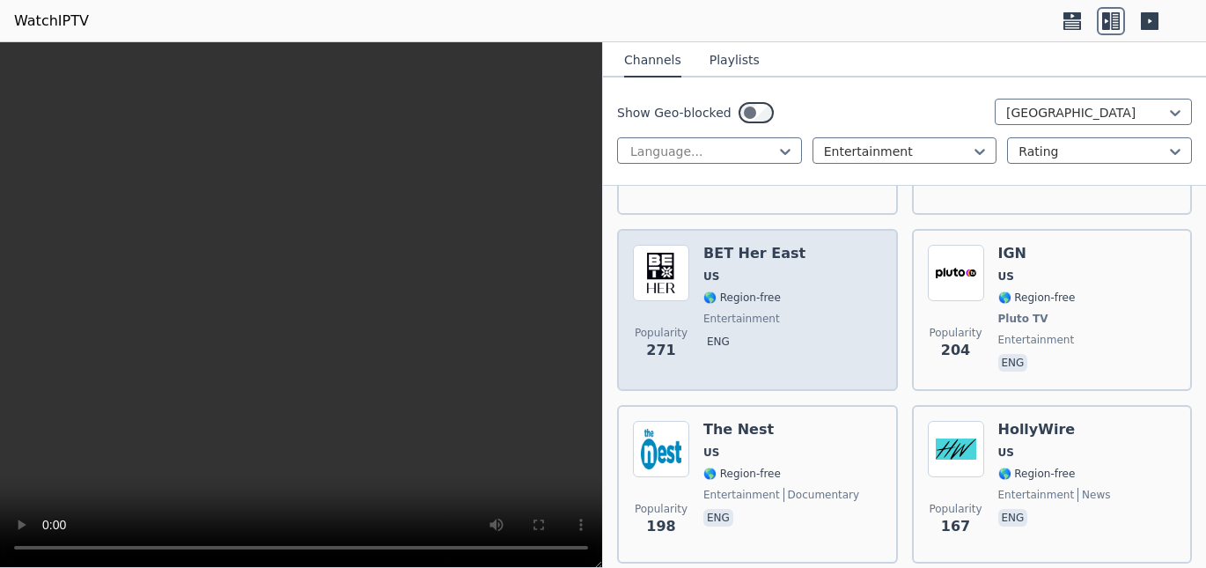
click at [799, 275] on div "Popularity 271 BET Her East US 🌎 Region-free entertainment eng" at bounding box center [757, 310] width 249 height 130
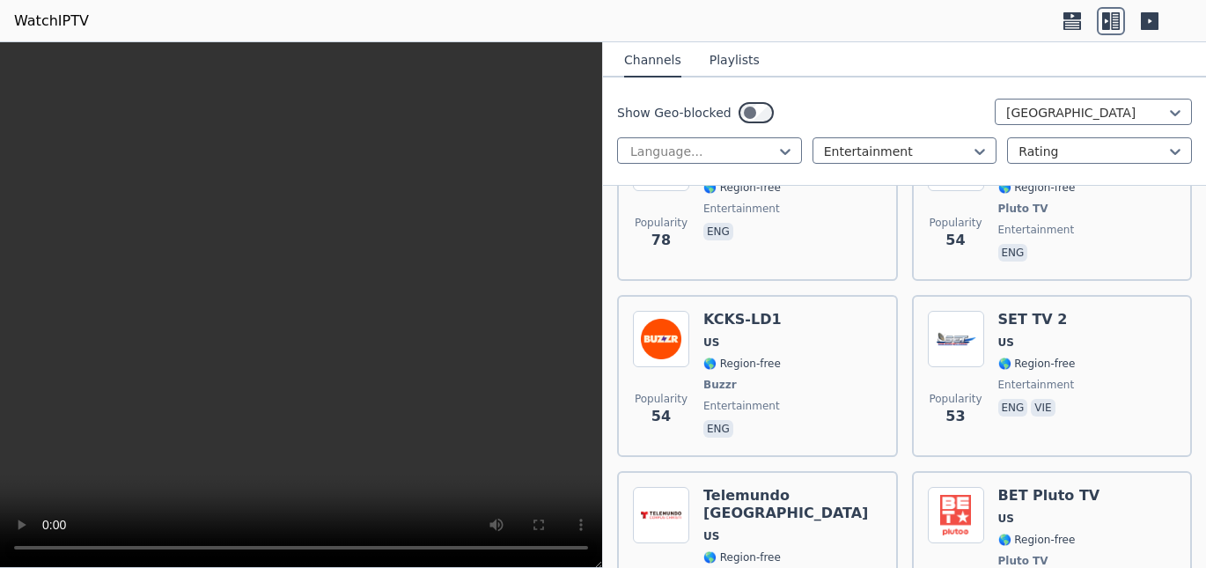
scroll to position [2117, 0]
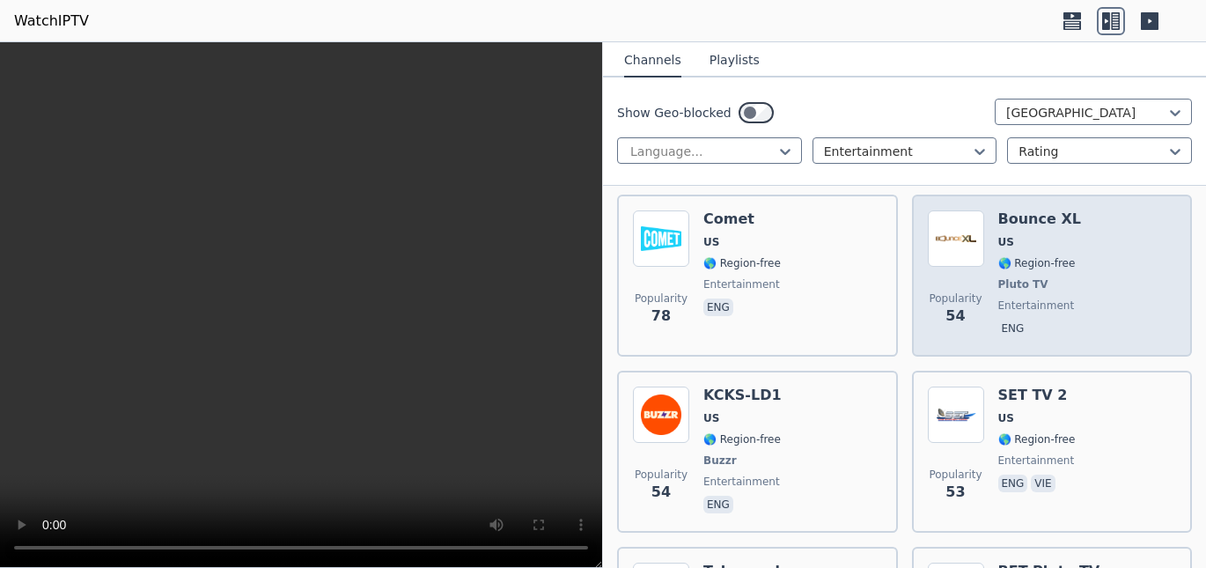
click at [1053, 277] on span "Pluto TV" at bounding box center [1039, 284] width 83 height 14
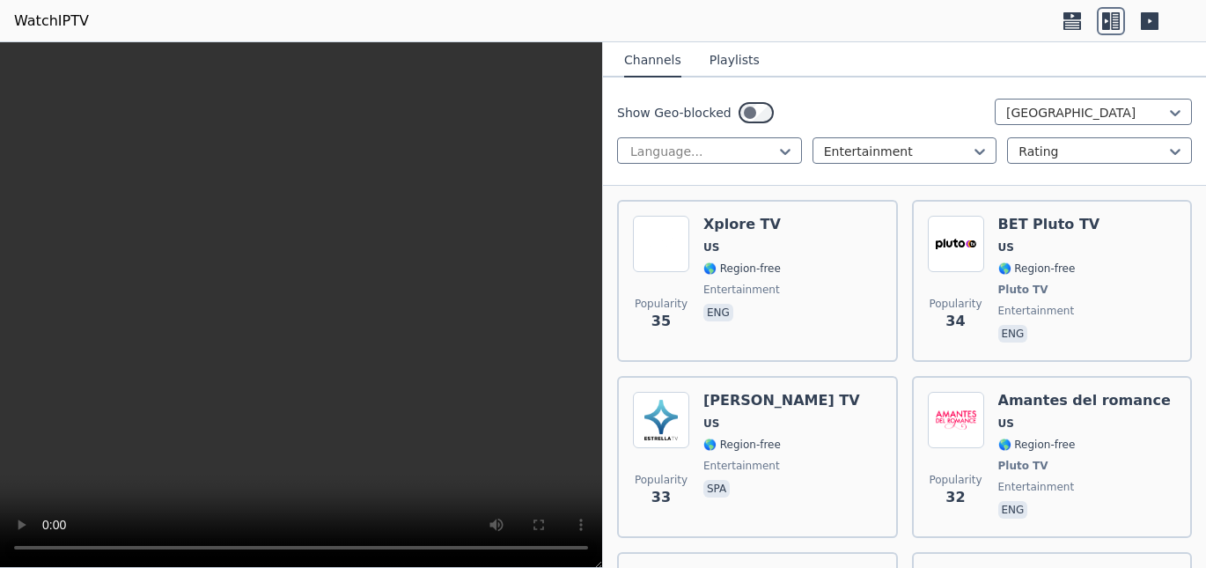
scroll to position [3516, 0]
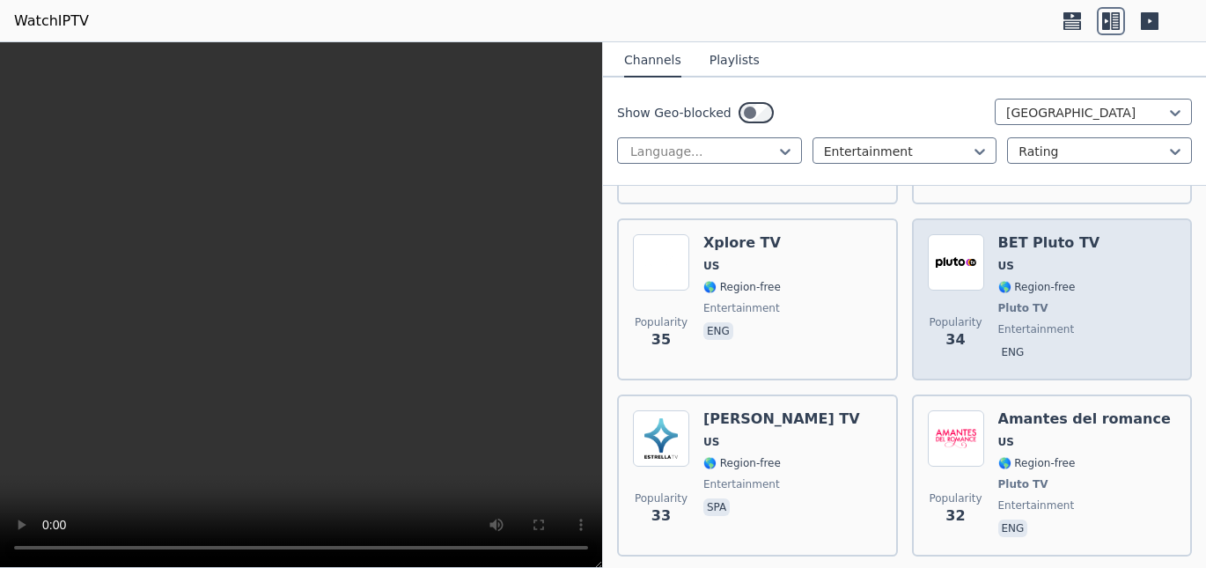
click at [1114, 236] on div "Popularity 34 BET Pluto TV US 🌎 Region-free Pluto TV entertainment eng" at bounding box center [1052, 299] width 249 height 130
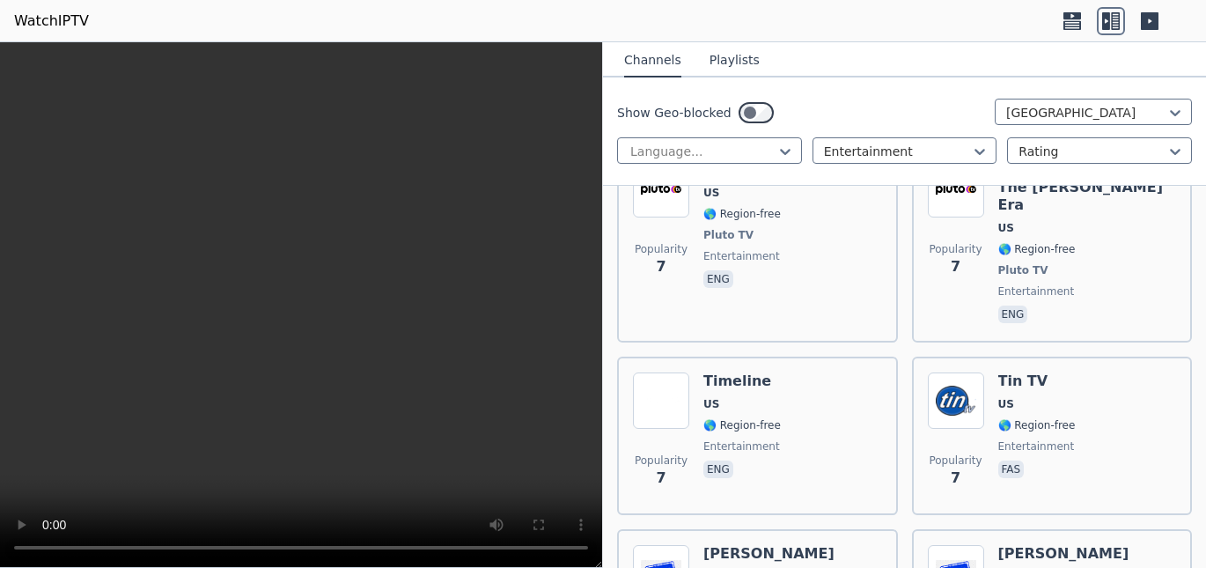
scroll to position [9018, 0]
